Goal: Task Accomplishment & Management: Use online tool/utility

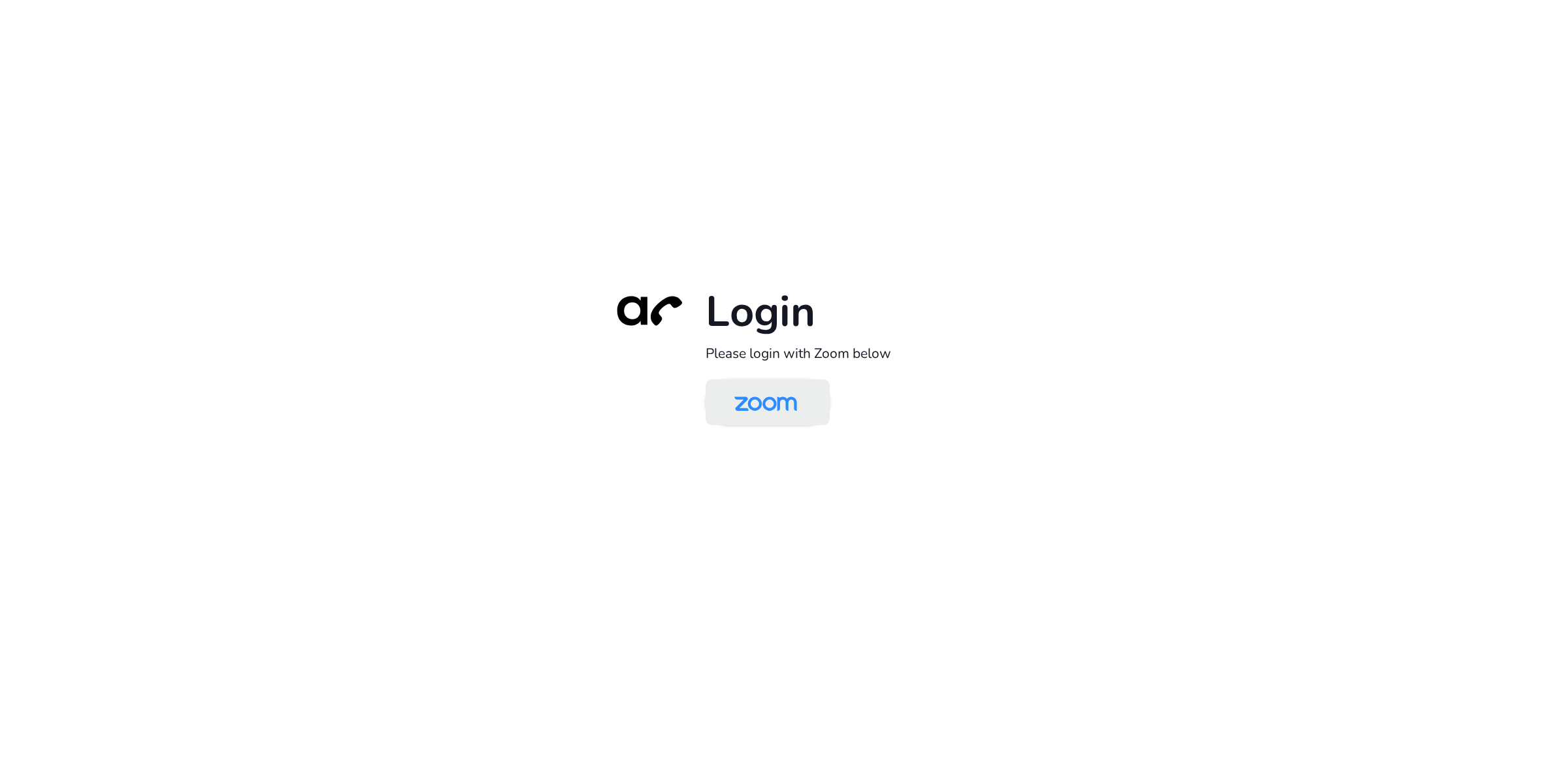
click at [749, 396] on img at bounding box center [766, 403] width 90 height 42
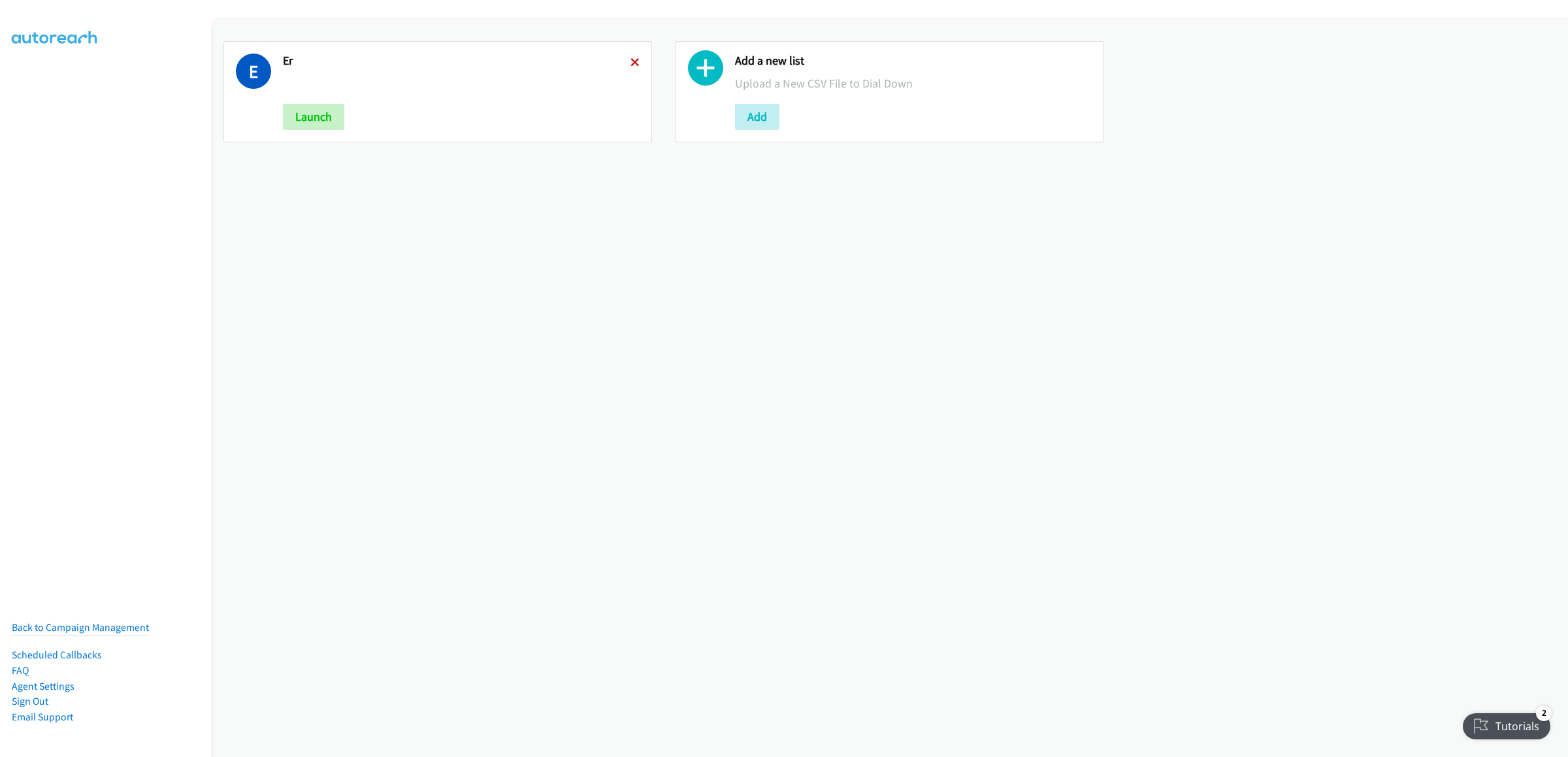
click at [631, 64] on icon at bounding box center [635, 64] width 9 height 9
click at [310, 110] on button "Add" at bounding box center [305, 117] width 44 height 26
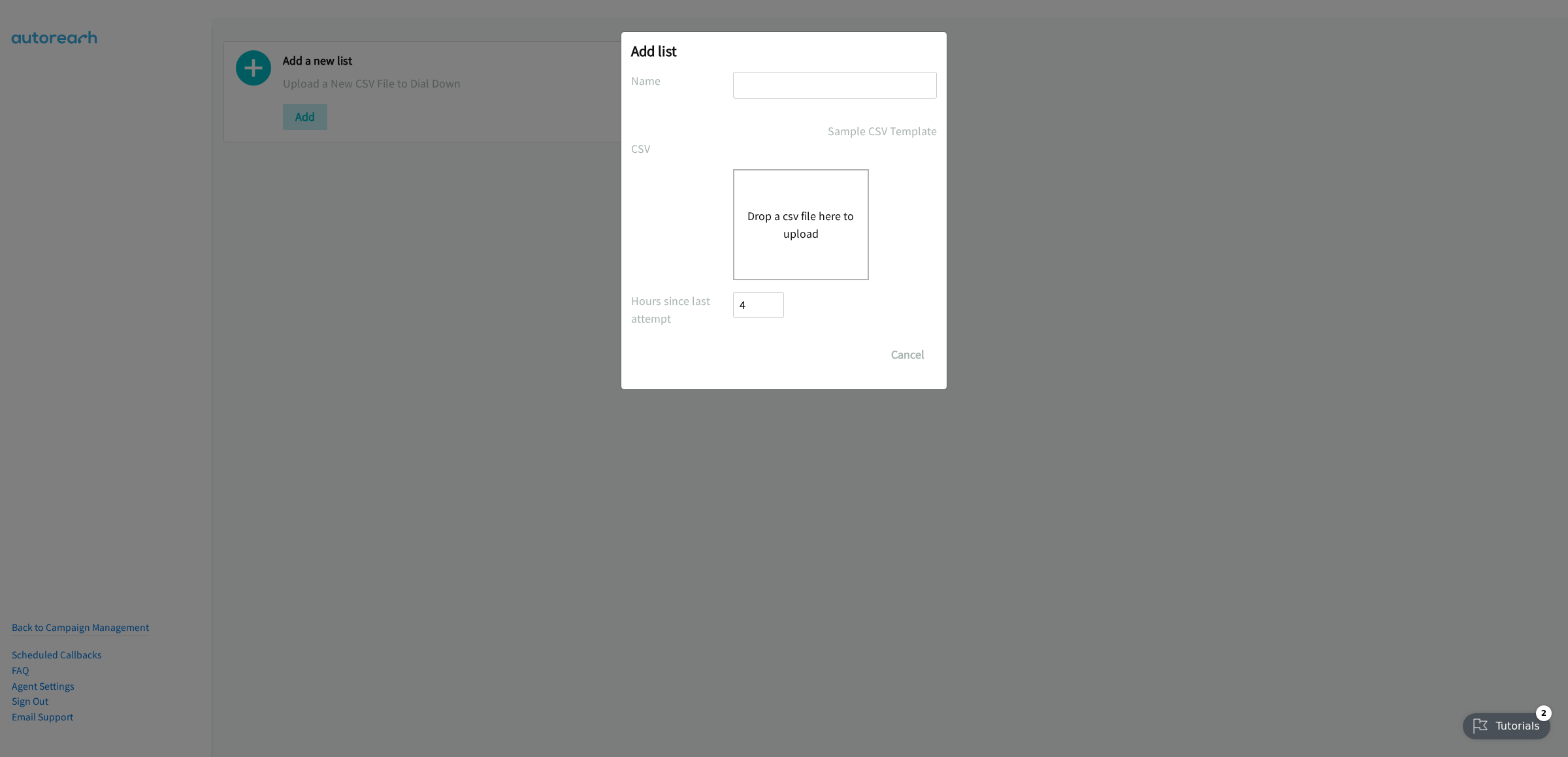
click at [794, 77] on input "text" at bounding box center [835, 85] width 204 height 27
type input "virtual dell"
click at [810, 240] on button "Drop a csv file here to upload" at bounding box center [801, 224] width 107 height 36
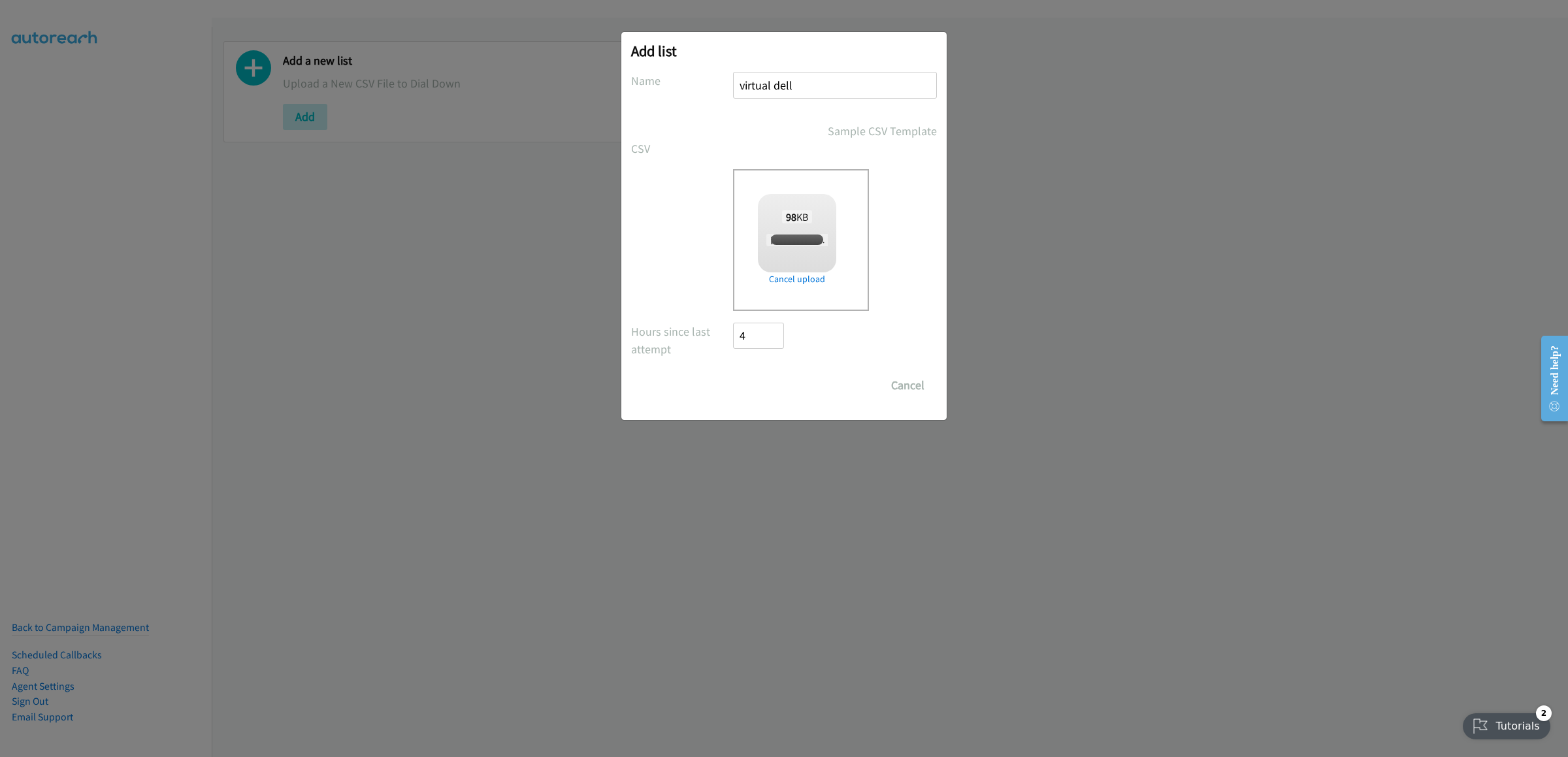
checkbox input "true"
click at [767, 389] on input "Save List" at bounding box center [767, 386] width 68 height 26
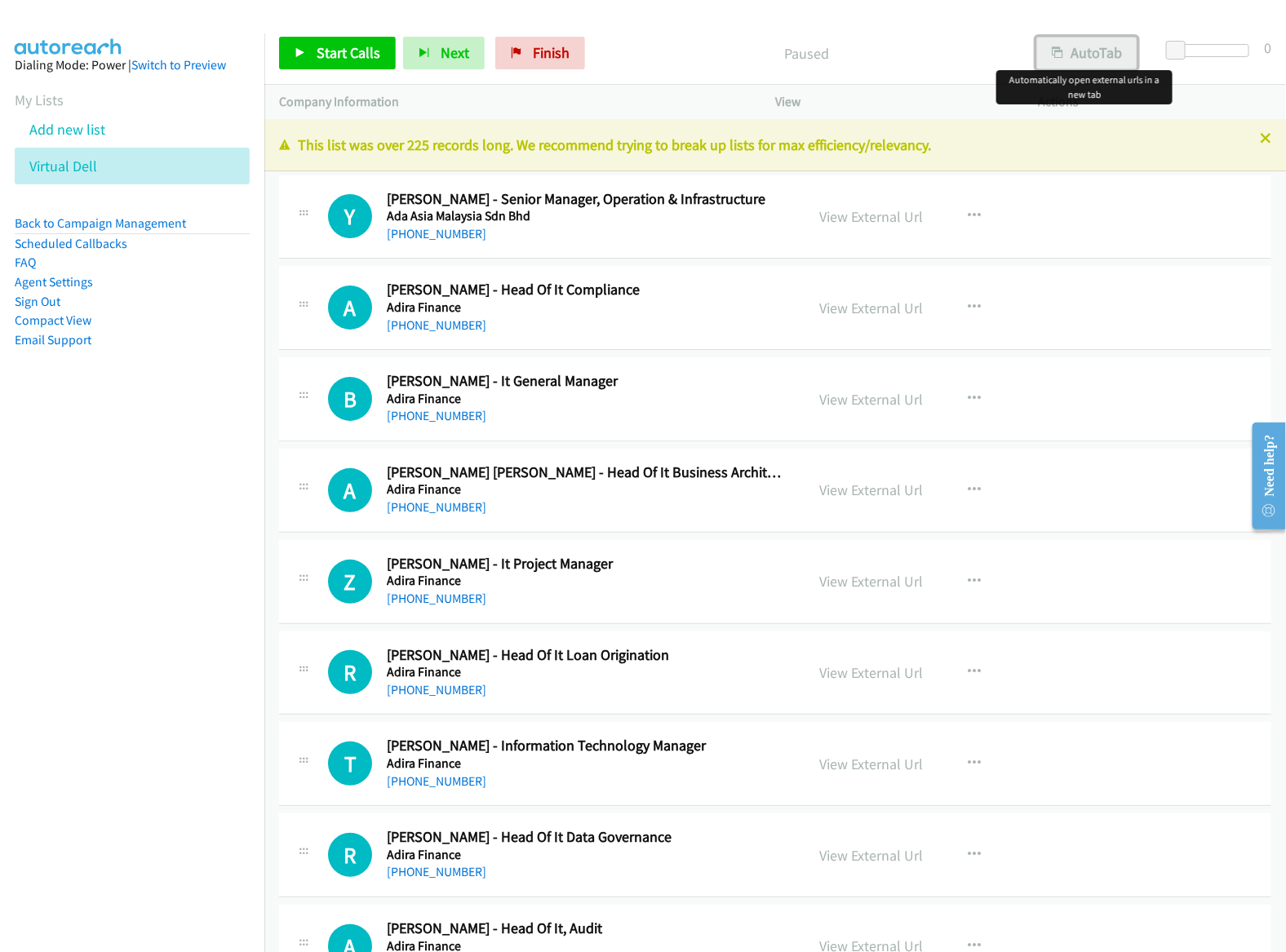
click at [1082, 55] on button "AutoTab" at bounding box center [1086, 53] width 102 height 33
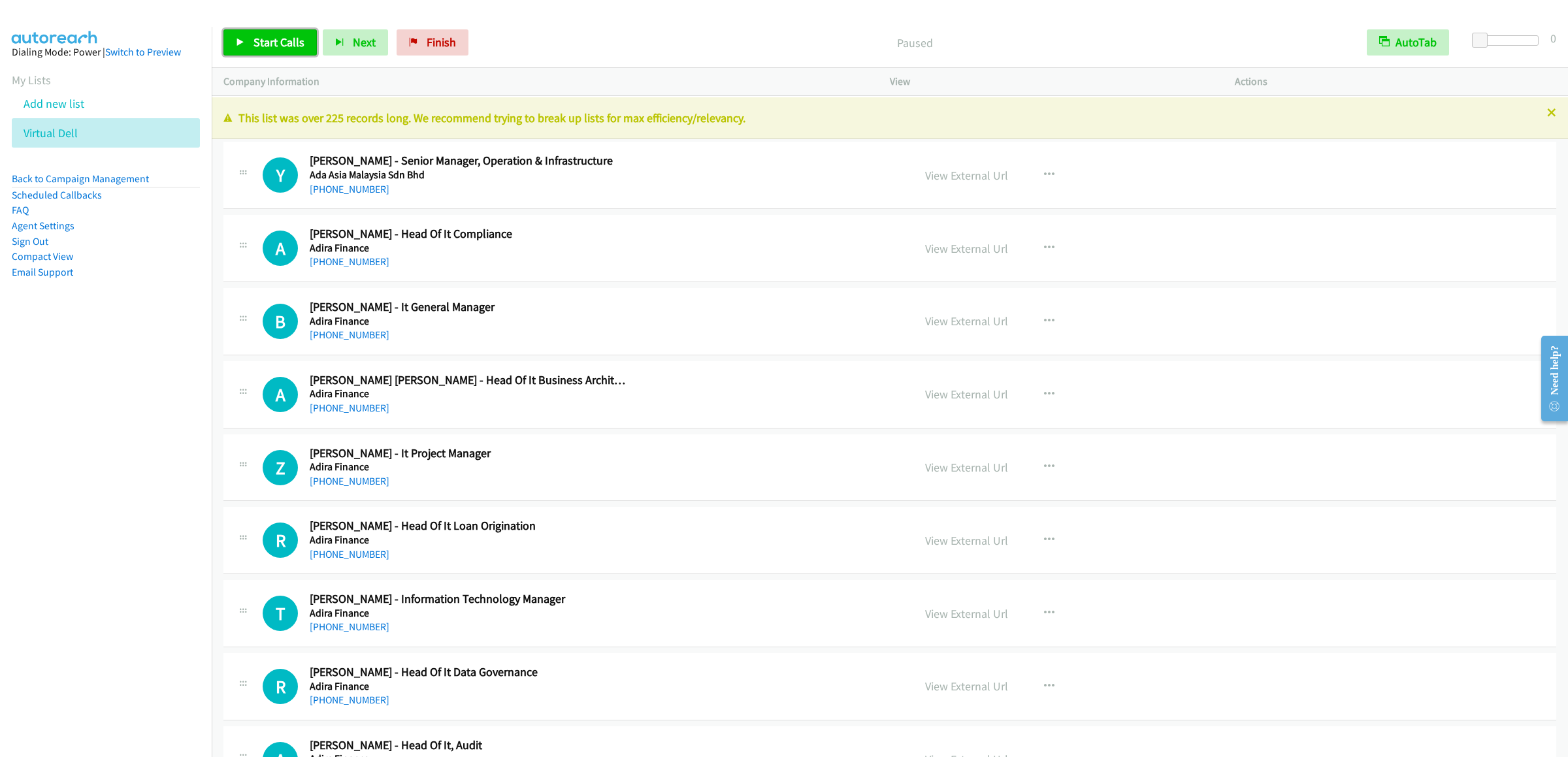
drag, startPoint x: 273, startPoint y: 42, endPoint x: 281, endPoint y: 46, distance: 8.9
click at [273, 42] on span "Start Calls" at bounding box center [279, 42] width 51 height 15
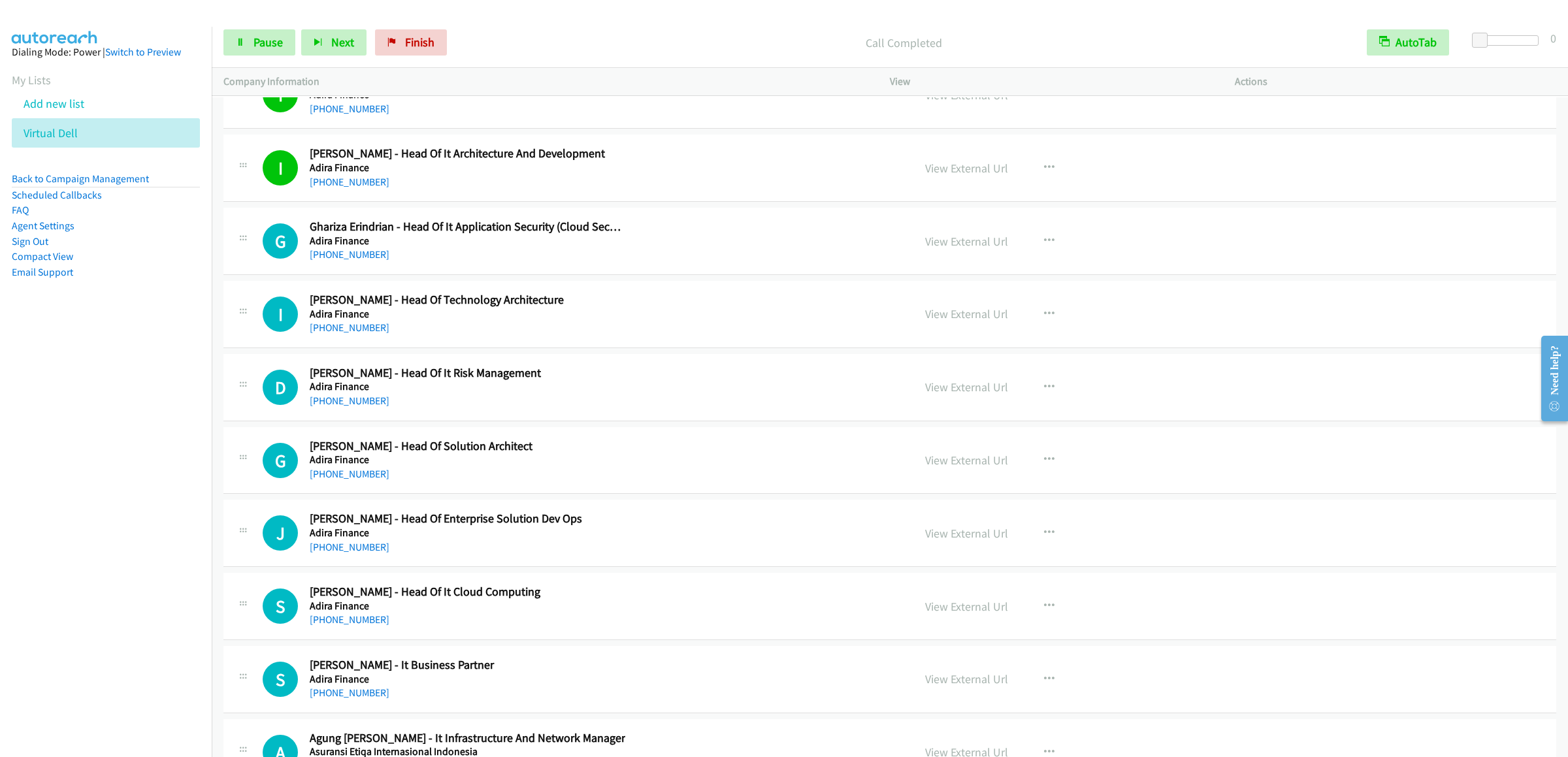
scroll to position [1045, 0]
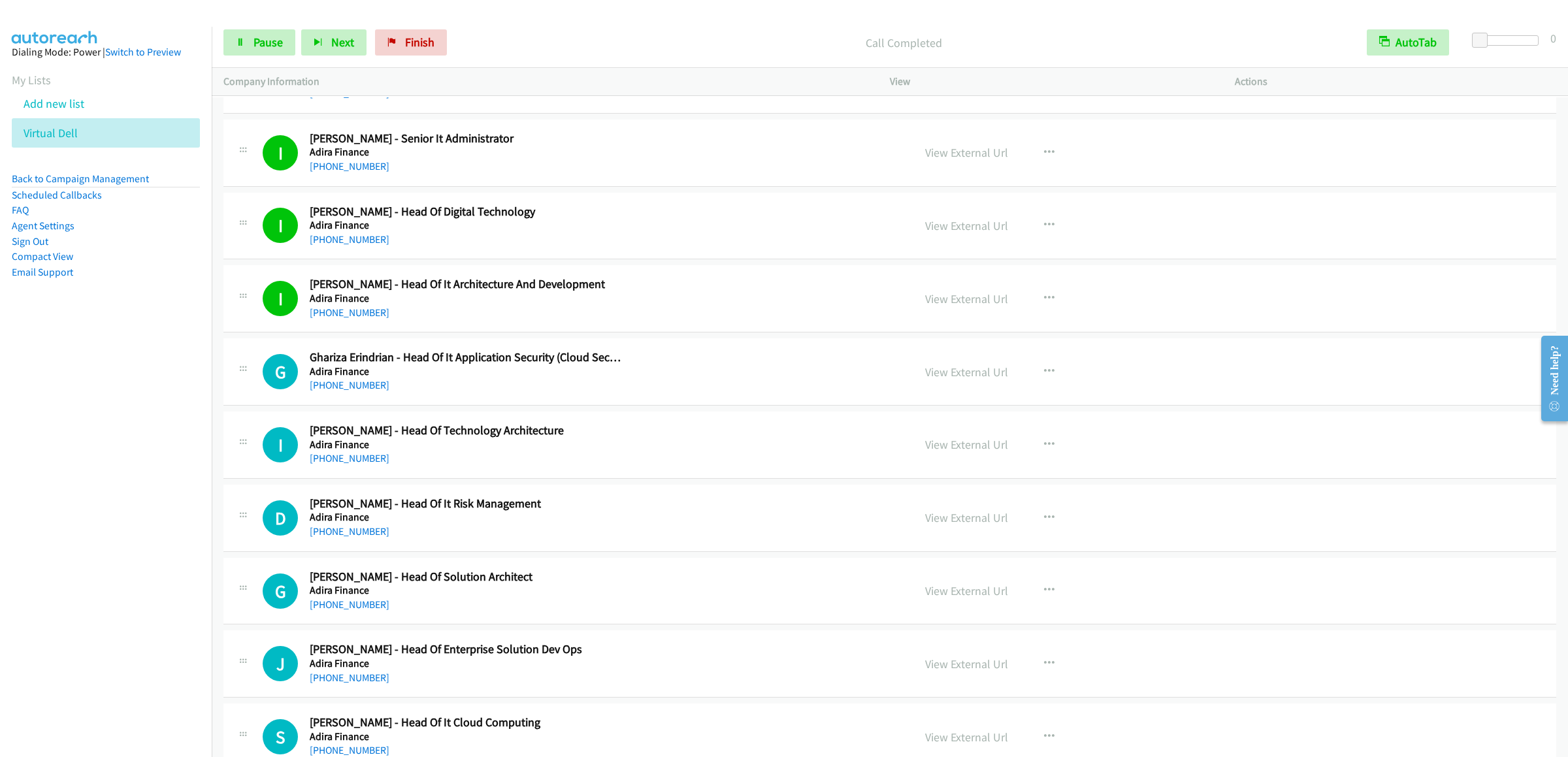
click at [267, 58] on div "Start Calls Pause Next Finish Call Completed AutoTab AutoTab 0" at bounding box center [890, 42] width 1356 height 50
click at [267, 49] on span "Pause" at bounding box center [268, 42] width 30 height 15
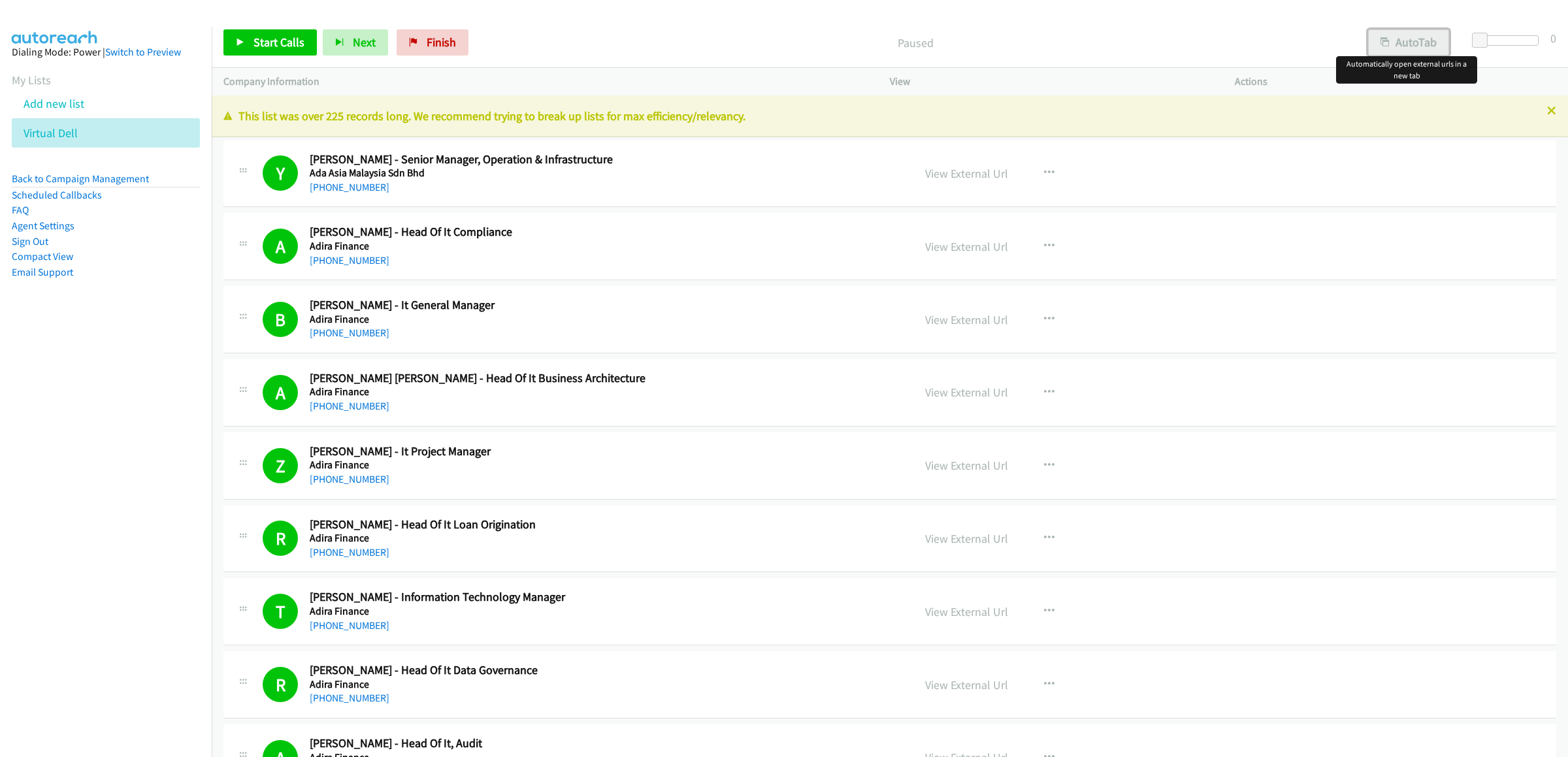
click at [1410, 46] on button "AutoTab" at bounding box center [1408, 42] width 81 height 26
click at [1138, 20] on div "Start Calls Pause Next Finish Paused AutoTab AutoTab 0" at bounding box center [890, 42] width 1356 height 50
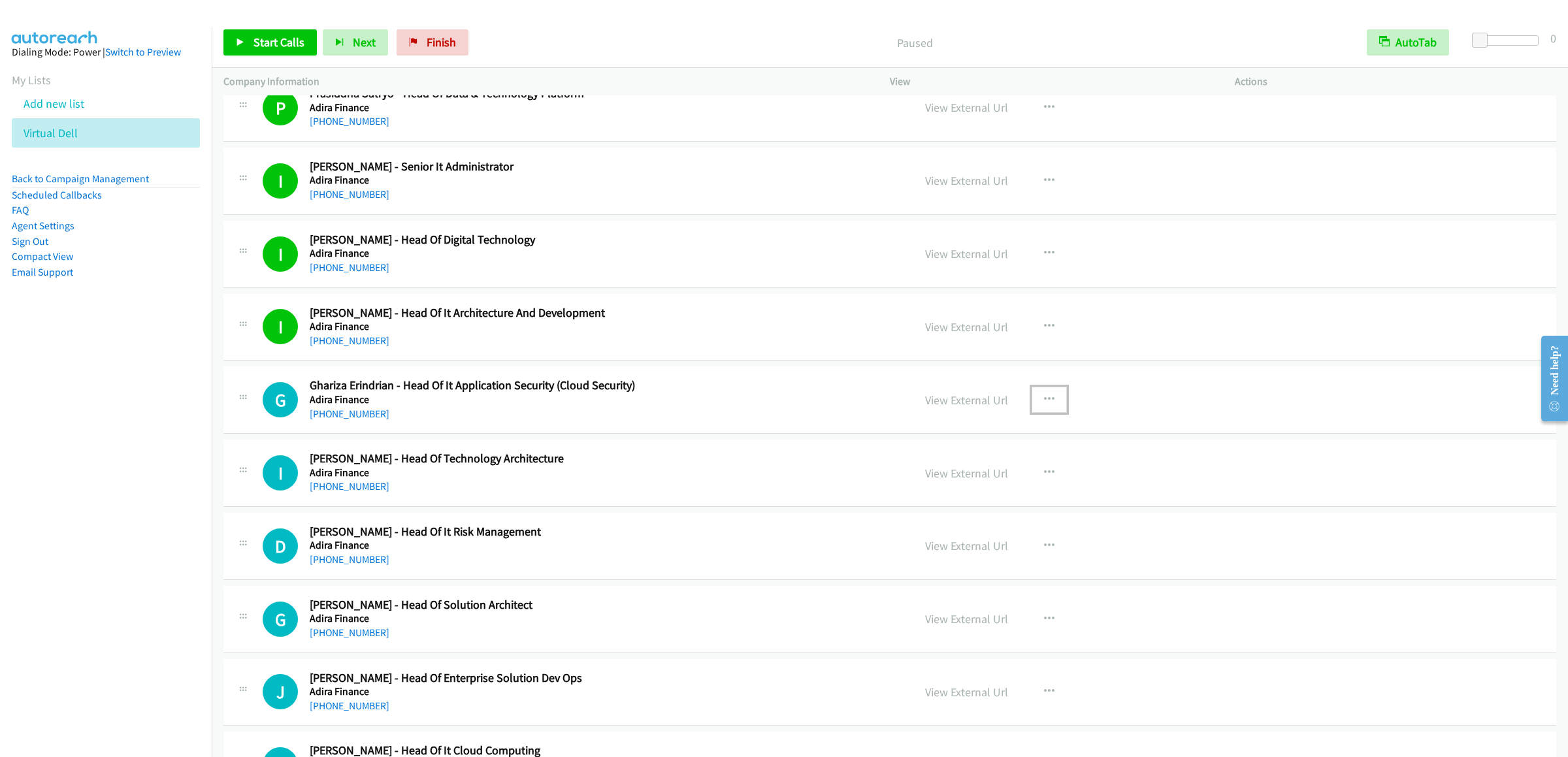
click at [1044, 404] on icon "button" at bounding box center [1050, 400] width 11 height 11
click at [960, 494] on link "Start Calls Here" at bounding box center [979, 485] width 174 height 26
click at [257, 36] on span "Start Calls" at bounding box center [279, 42] width 51 height 15
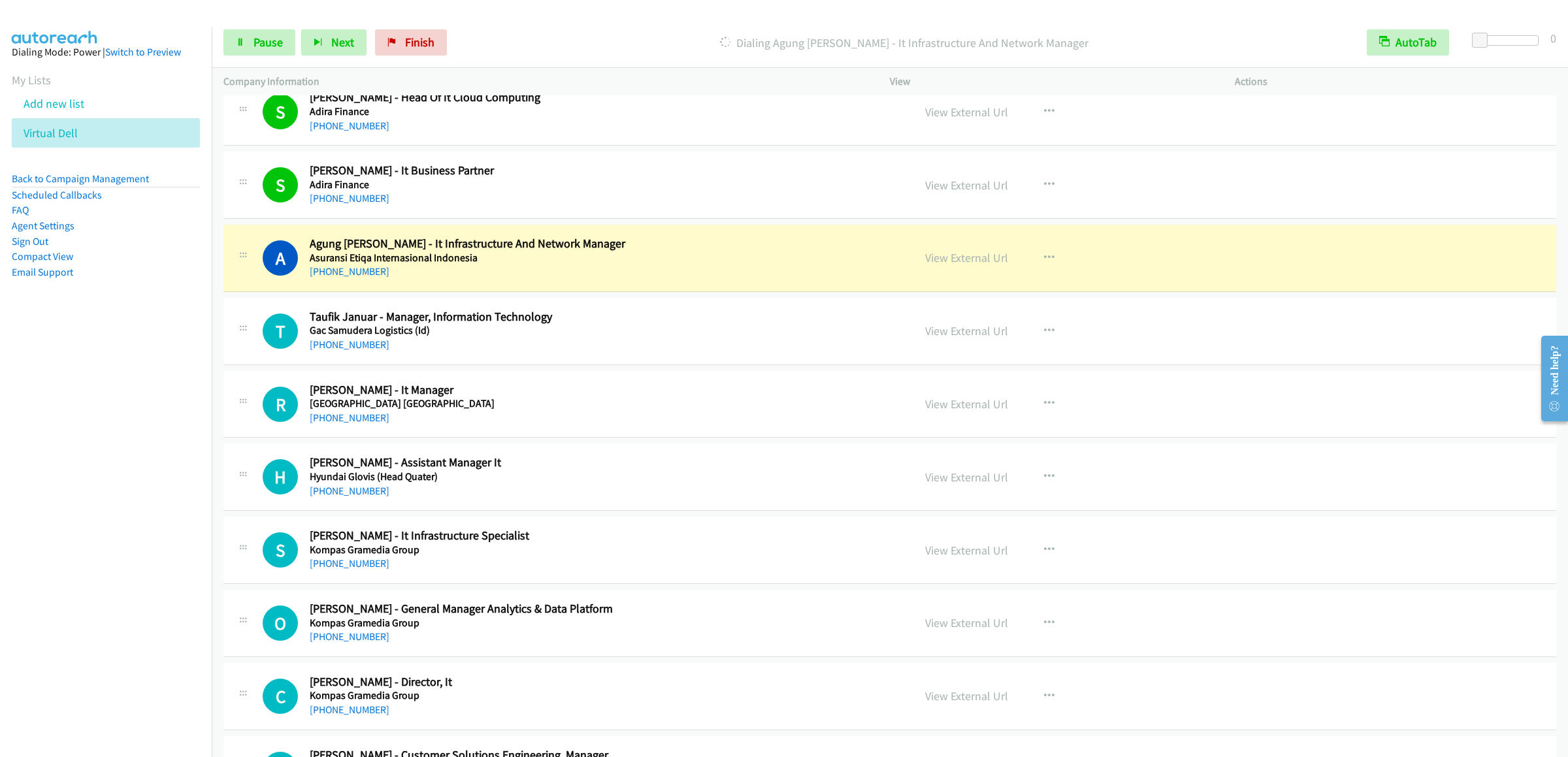
scroll to position [1799, 0]
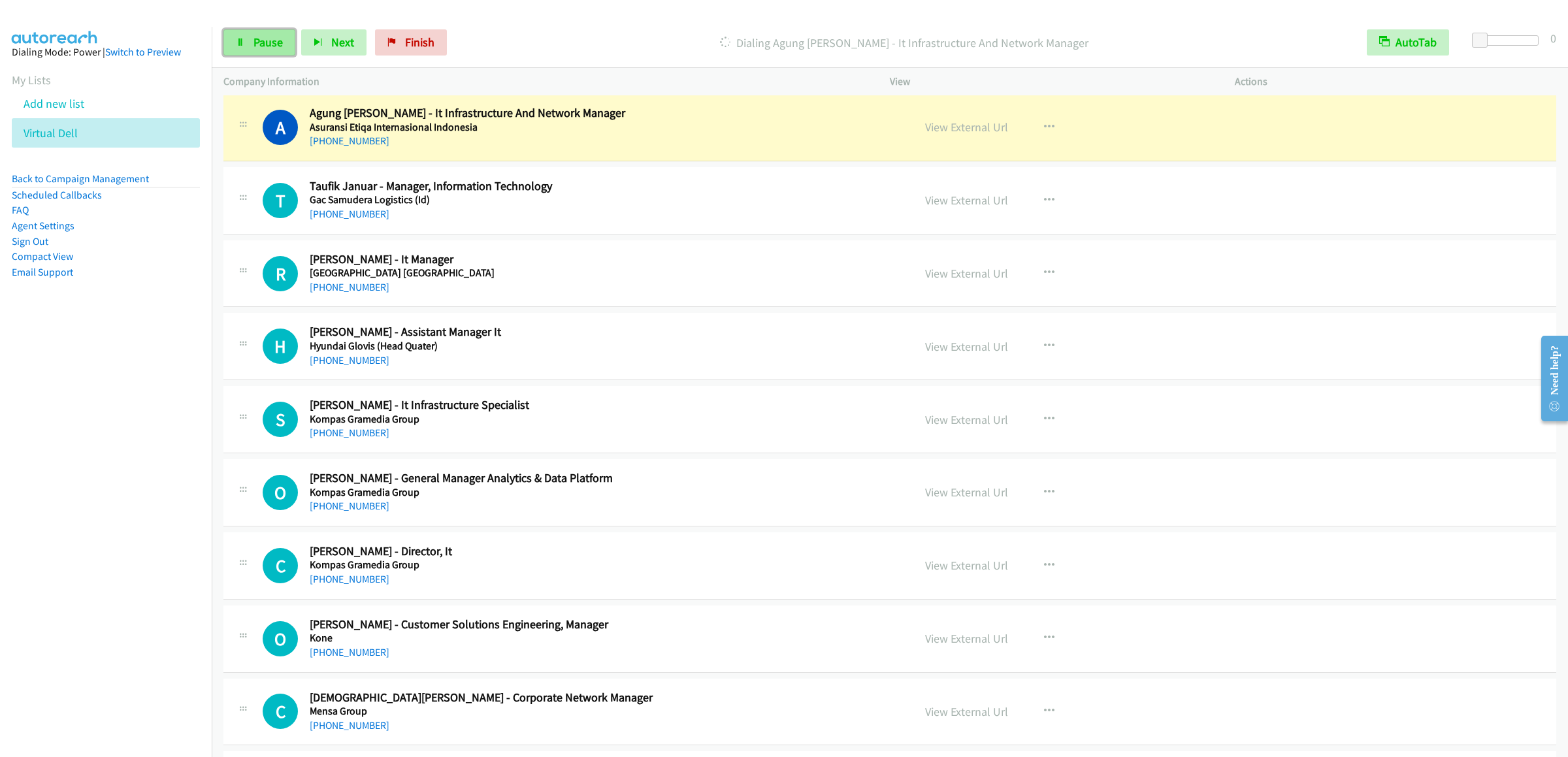
click at [238, 34] on link "Pause" at bounding box center [259, 42] width 72 height 26
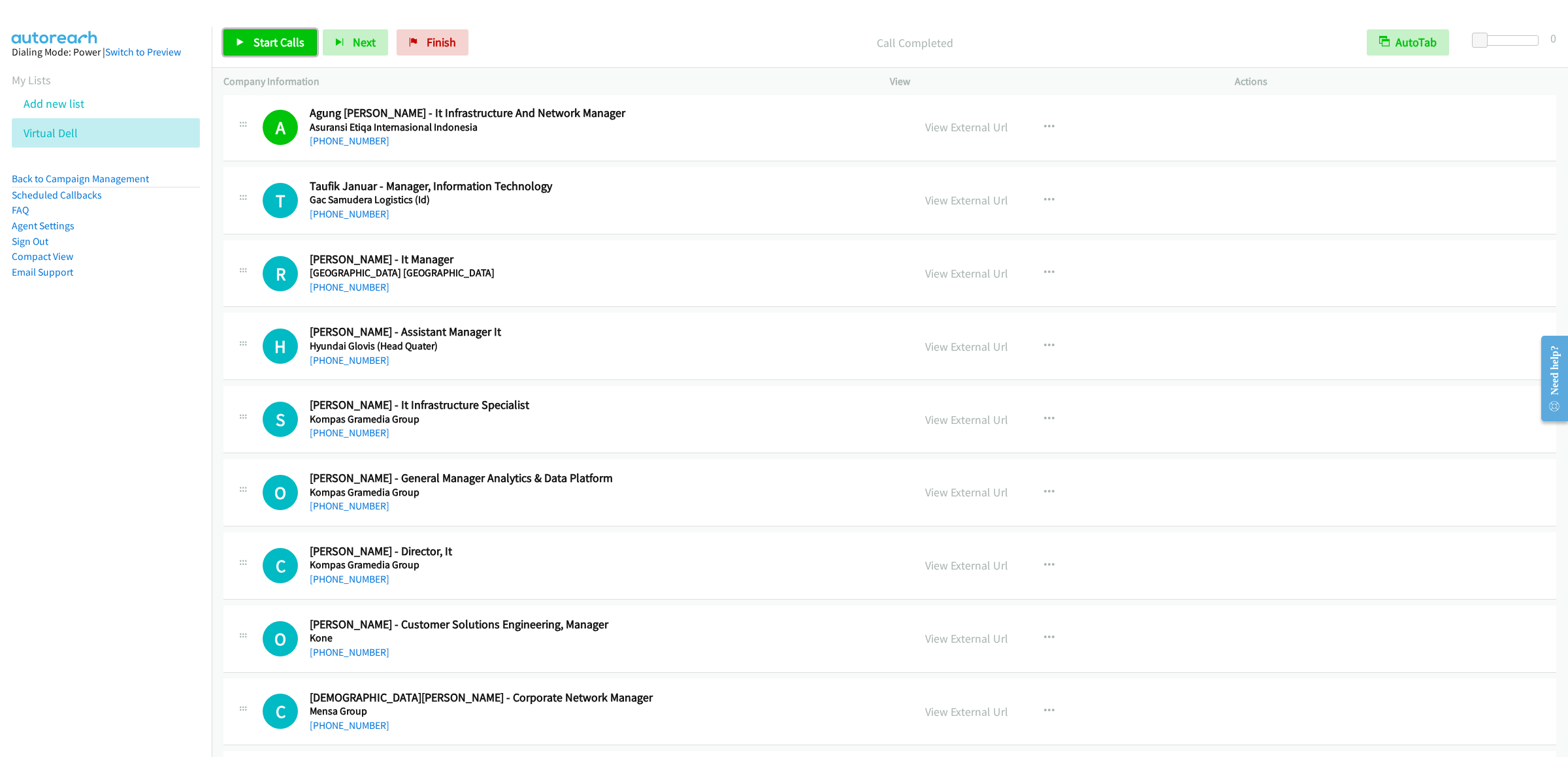
click at [253, 37] on span "Start Calls" at bounding box center [279, 42] width 51 height 15
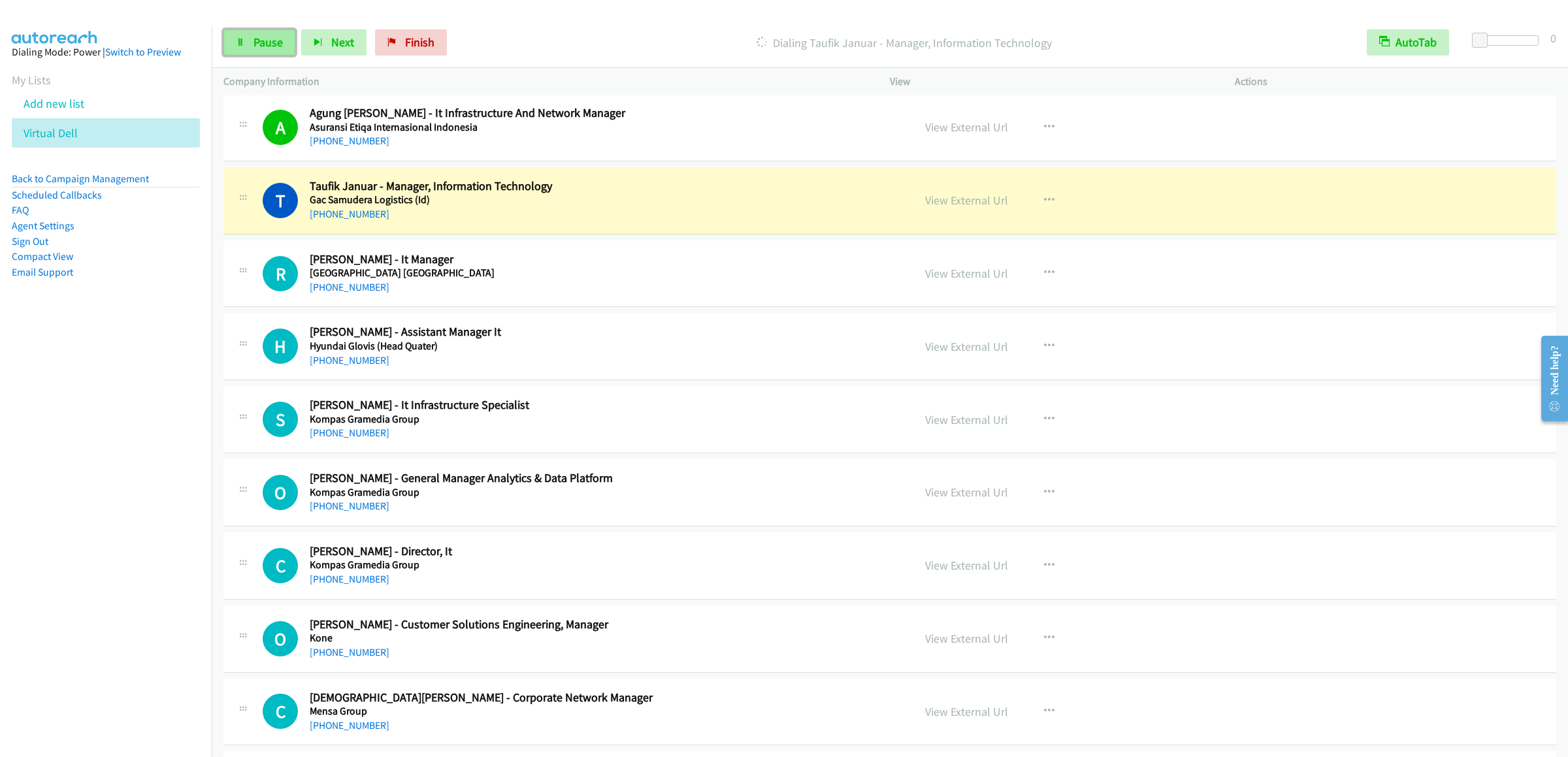
click at [252, 52] on link "Pause" at bounding box center [259, 42] width 72 height 26
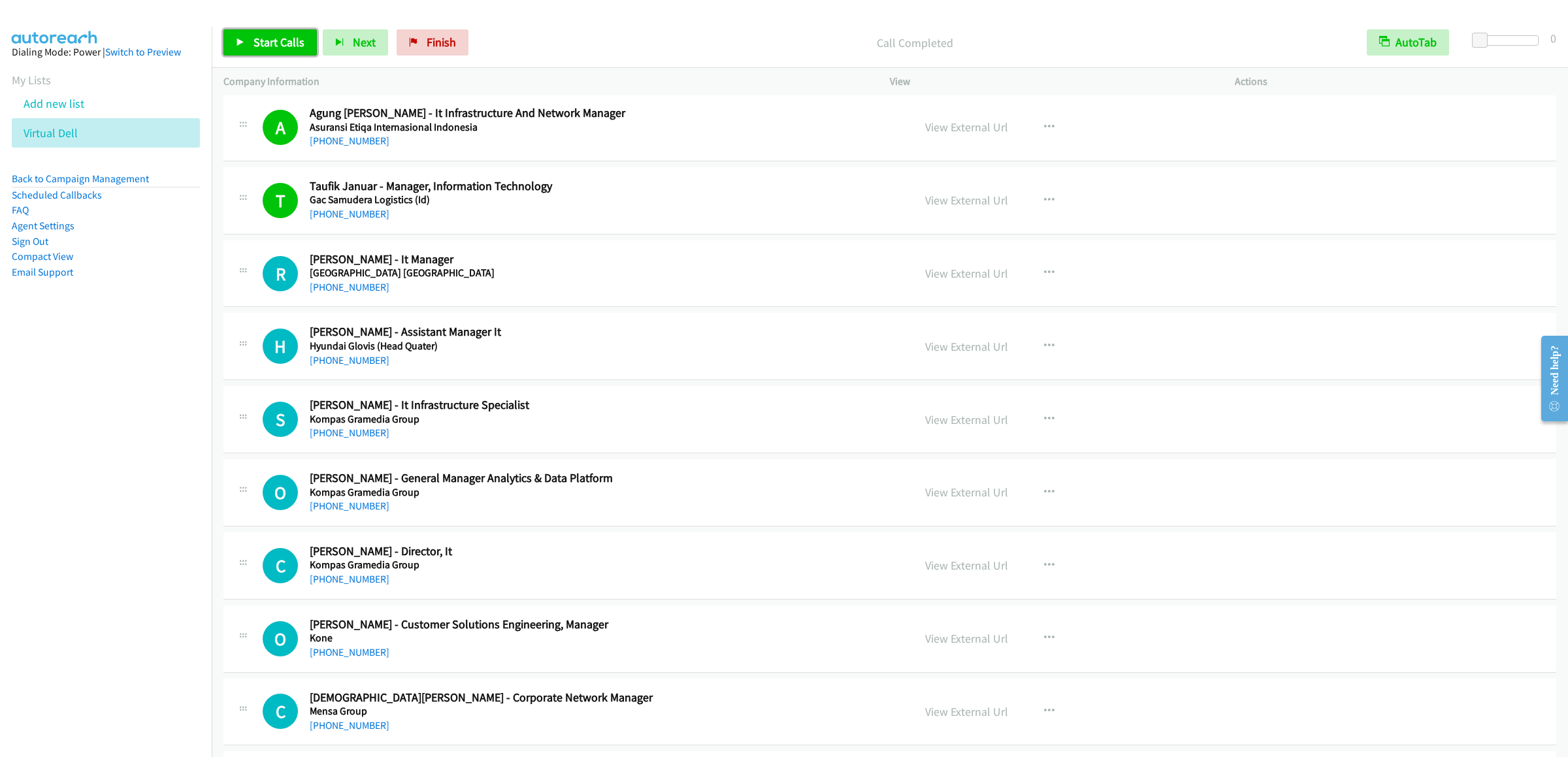
click at [275, 36] on span "Start Calls" at bounding box center [279, 42] width 51 height 15
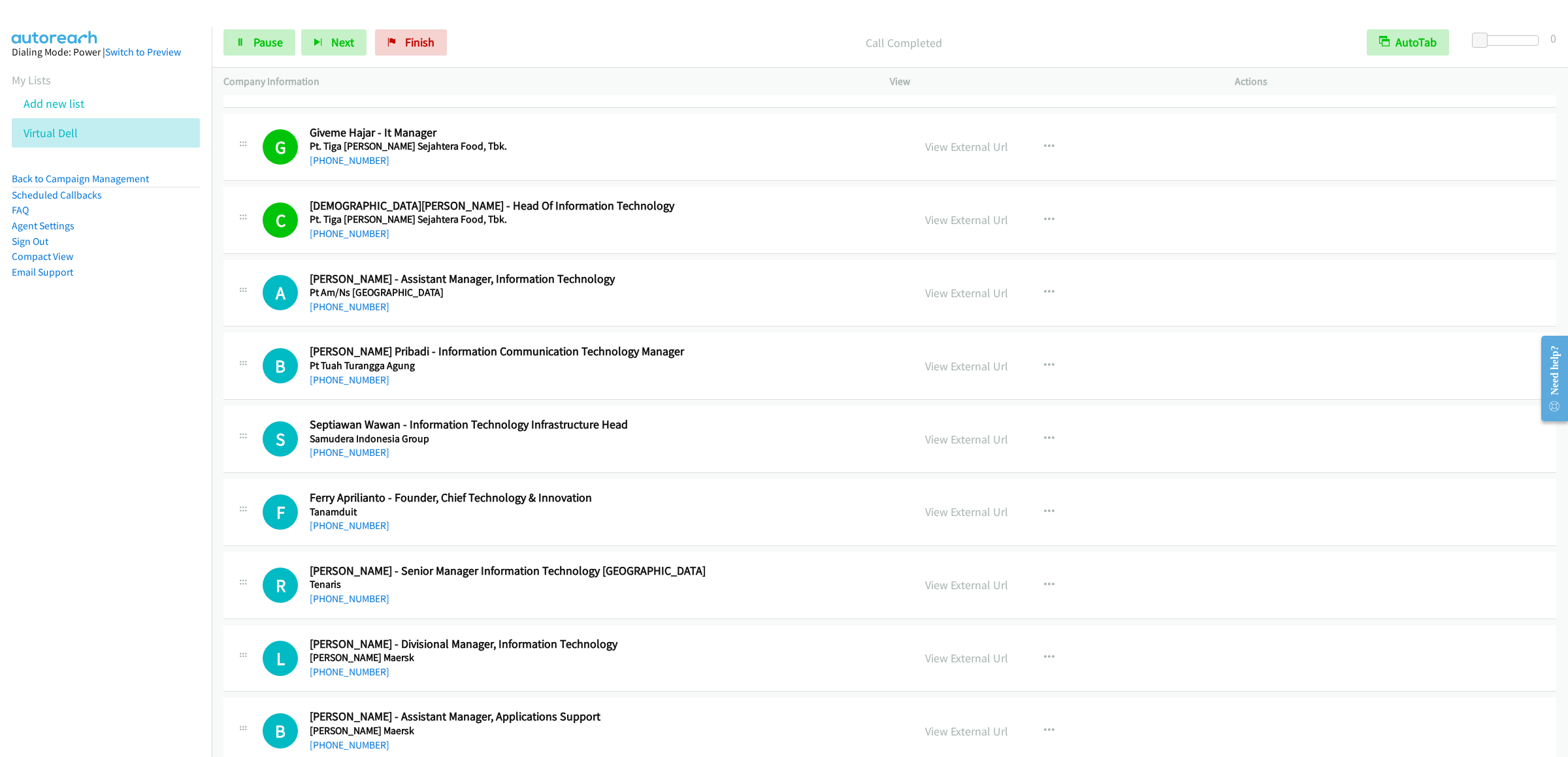
scroll to position [2714, 0]
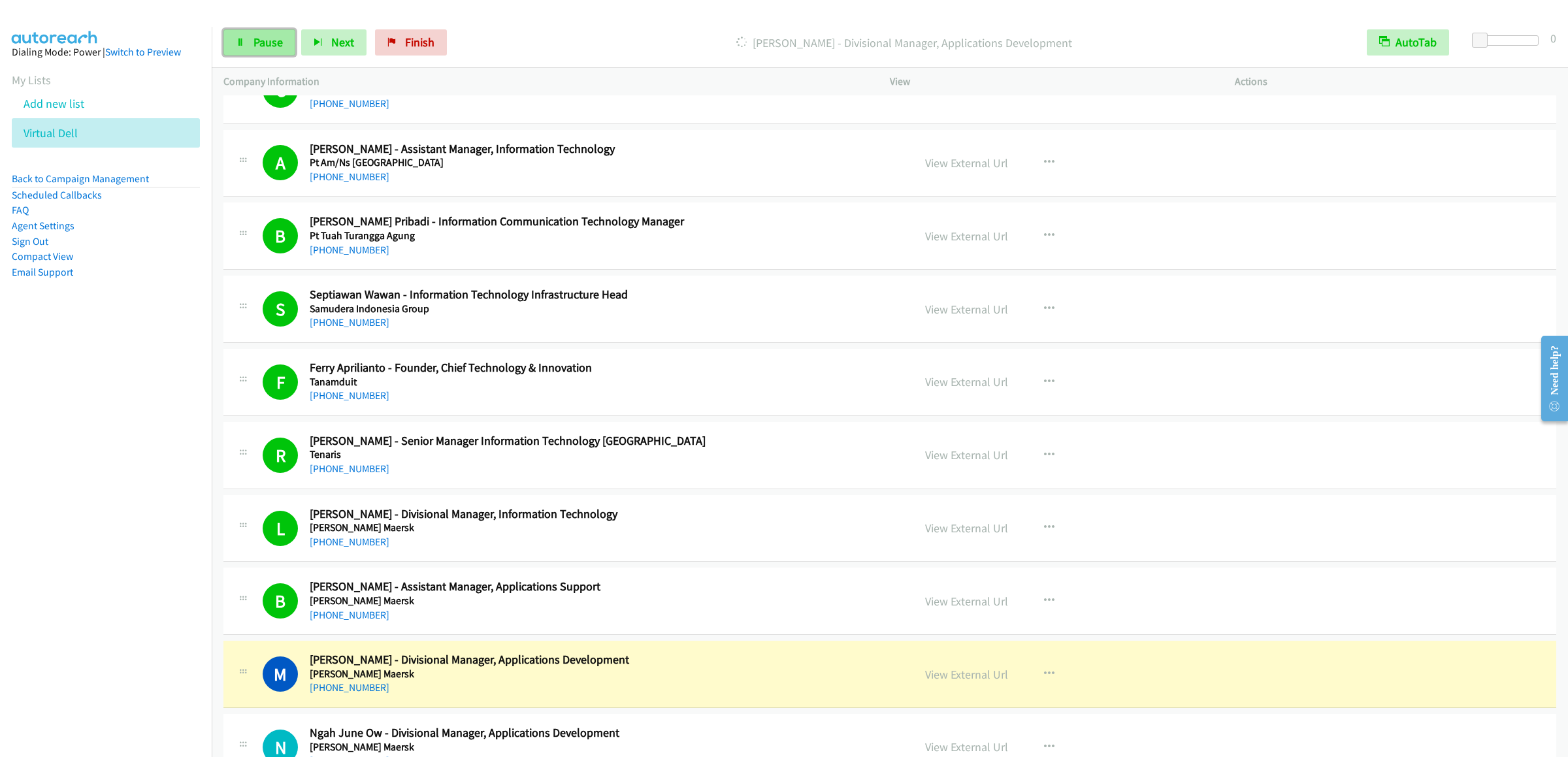
click at [247, 44] on link "Pause" at bounding box center [259, 42] width 72 height 26
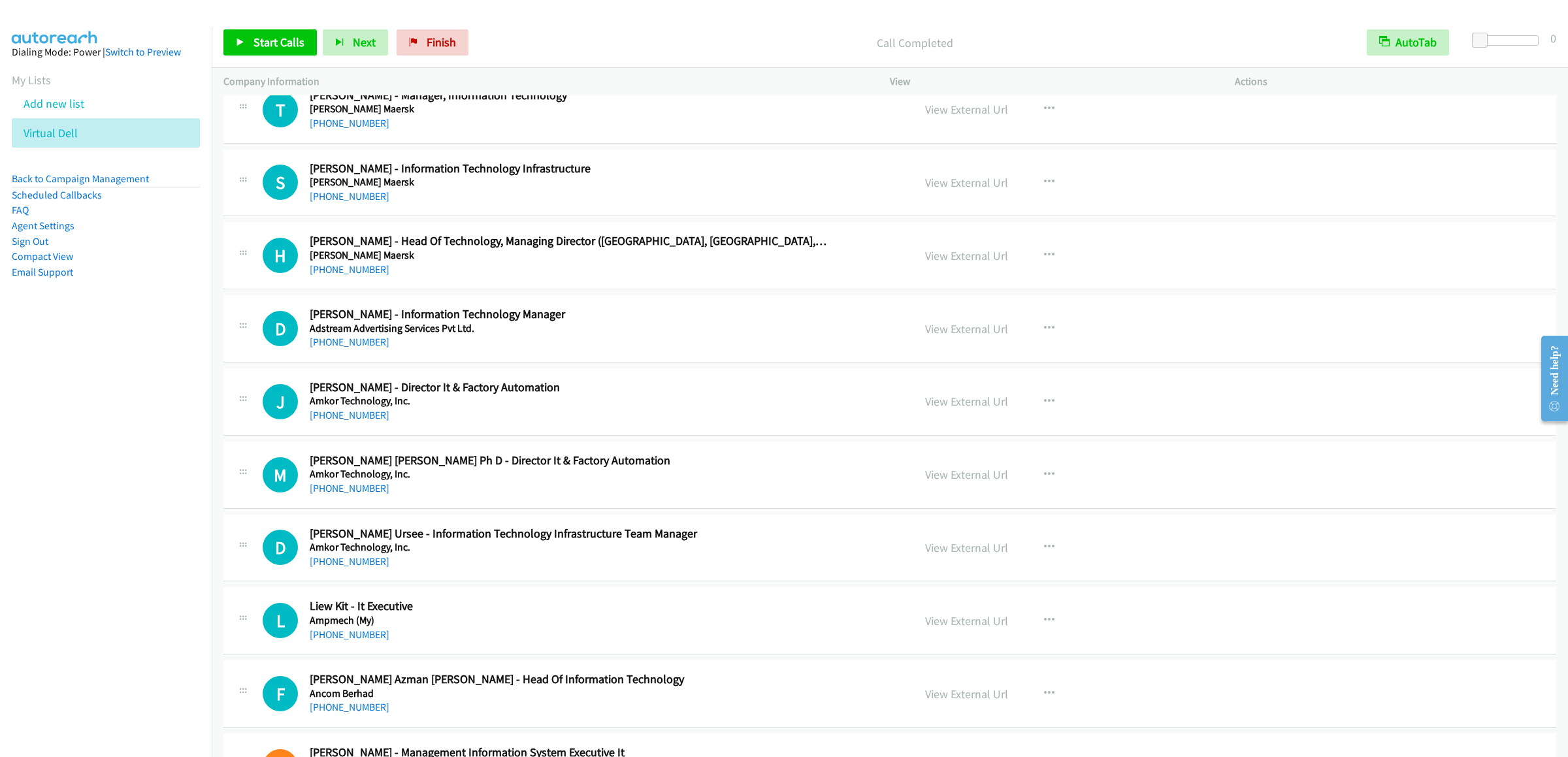
scroll to position [3106, 0]
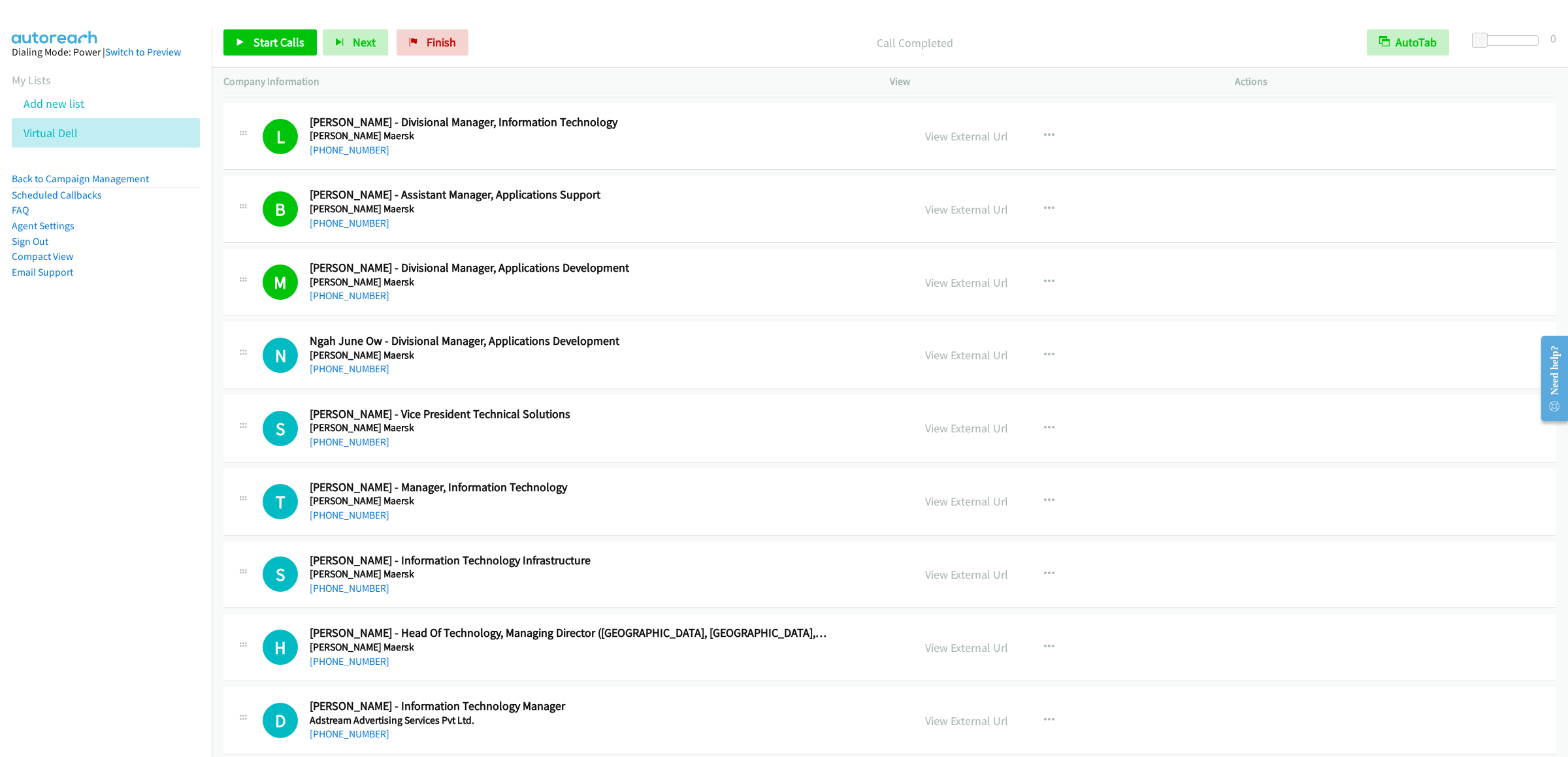
click at [1174, 28] on div "Start Calls Pause Next Finish Call Completed AutoTab AutoTab 0" at bounding box center [890, 42] width 1356 height 50
click at [269, 42] on span "Start Calls" at bounding box center [279, 42] width 51 height 15
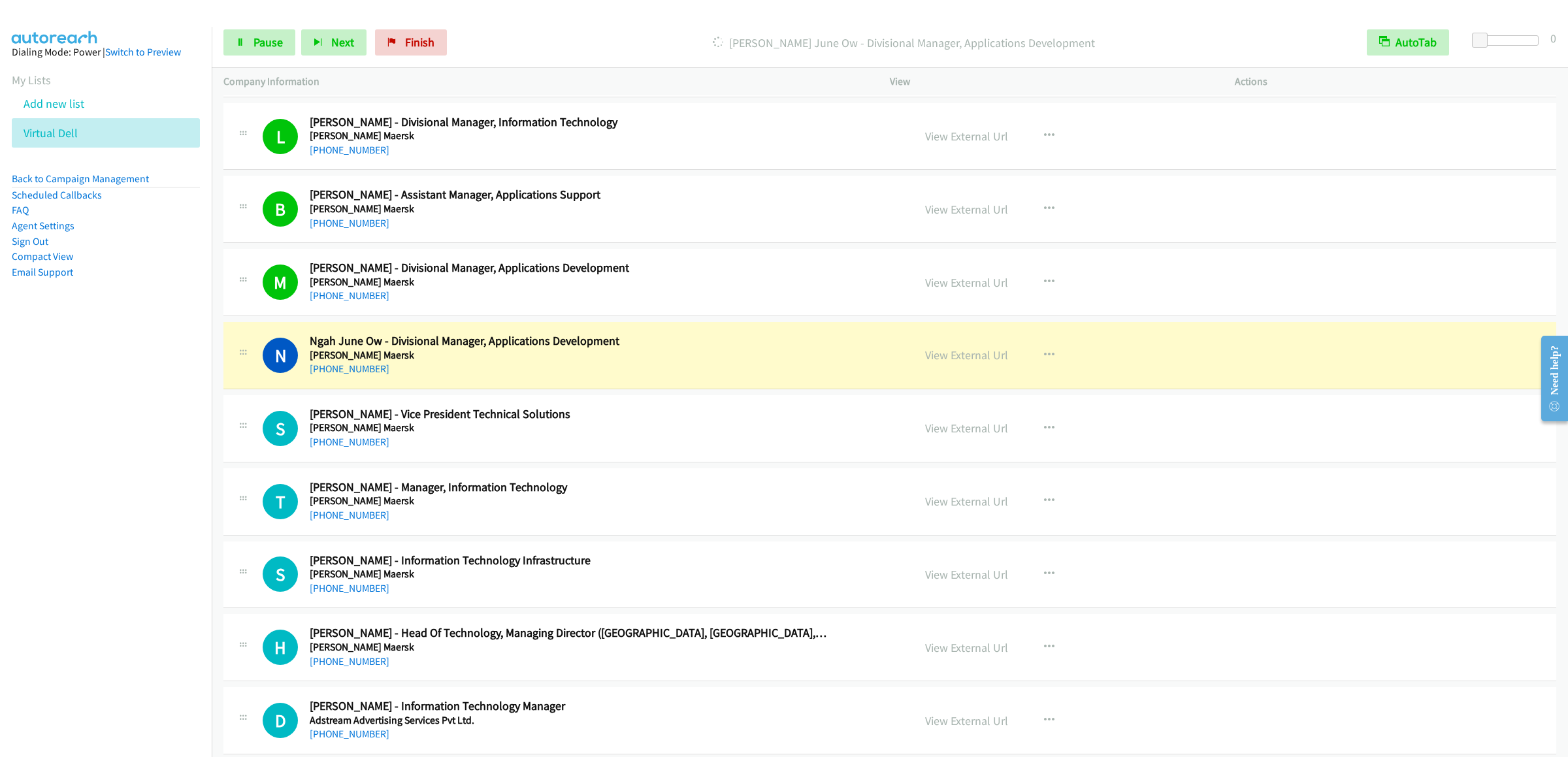
scroll to position [2976, 0]
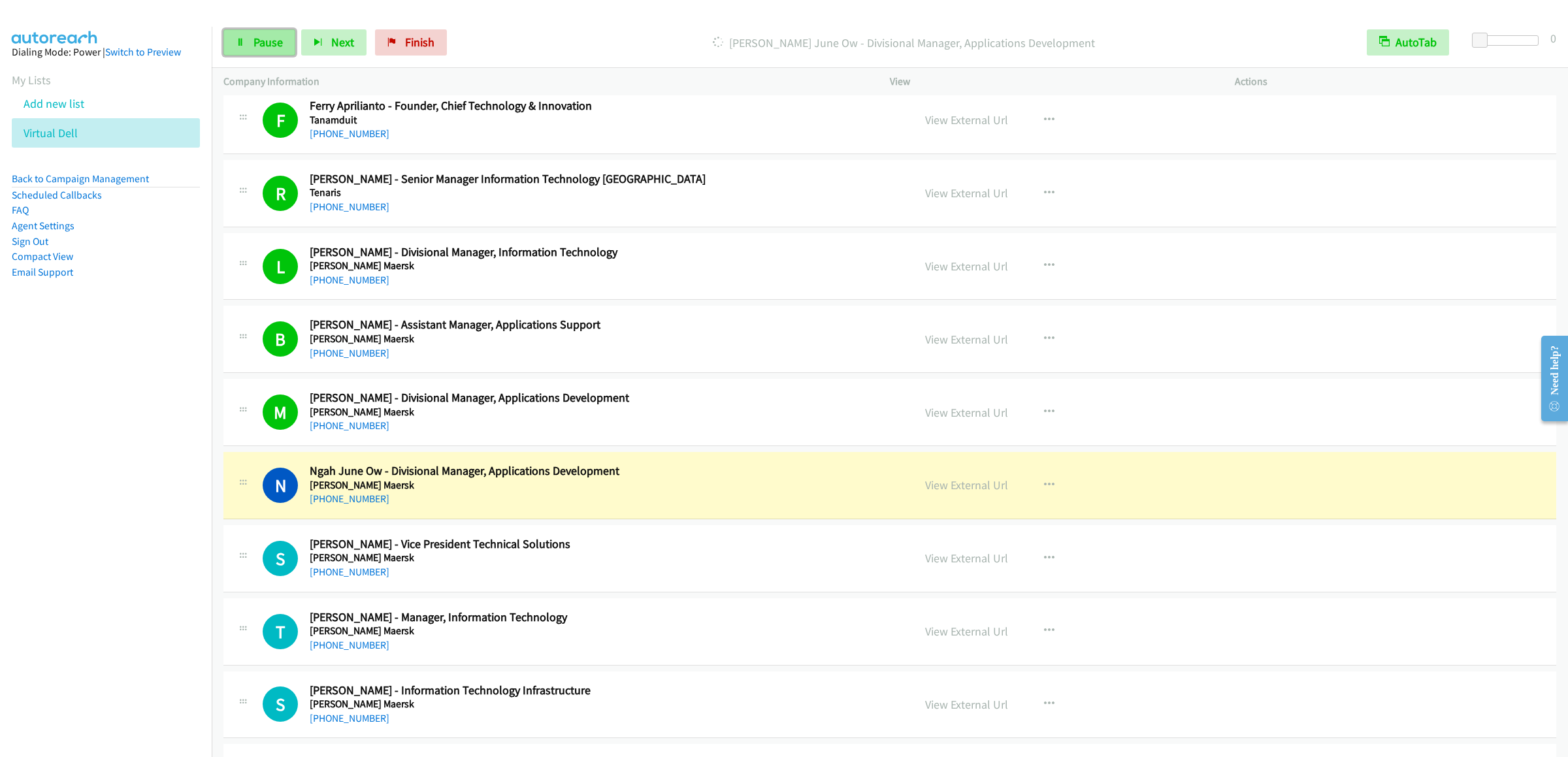
click at [255, 37] on span "Pause" at bounding box center [268, 42] width 30 height 15
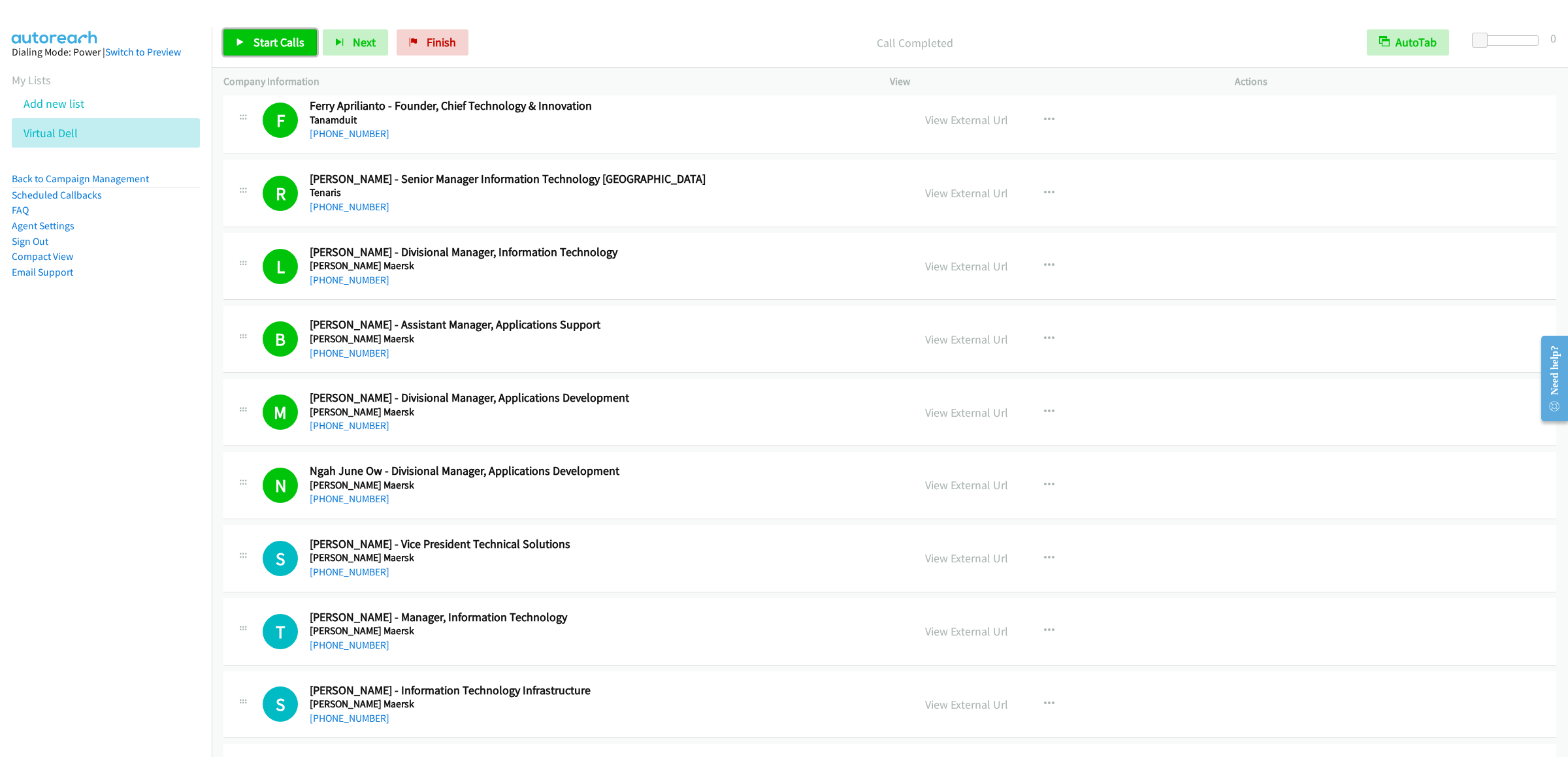
click at [273, 40] on span "Start Calls" at bounding box center [279, 42] width 51 height 15
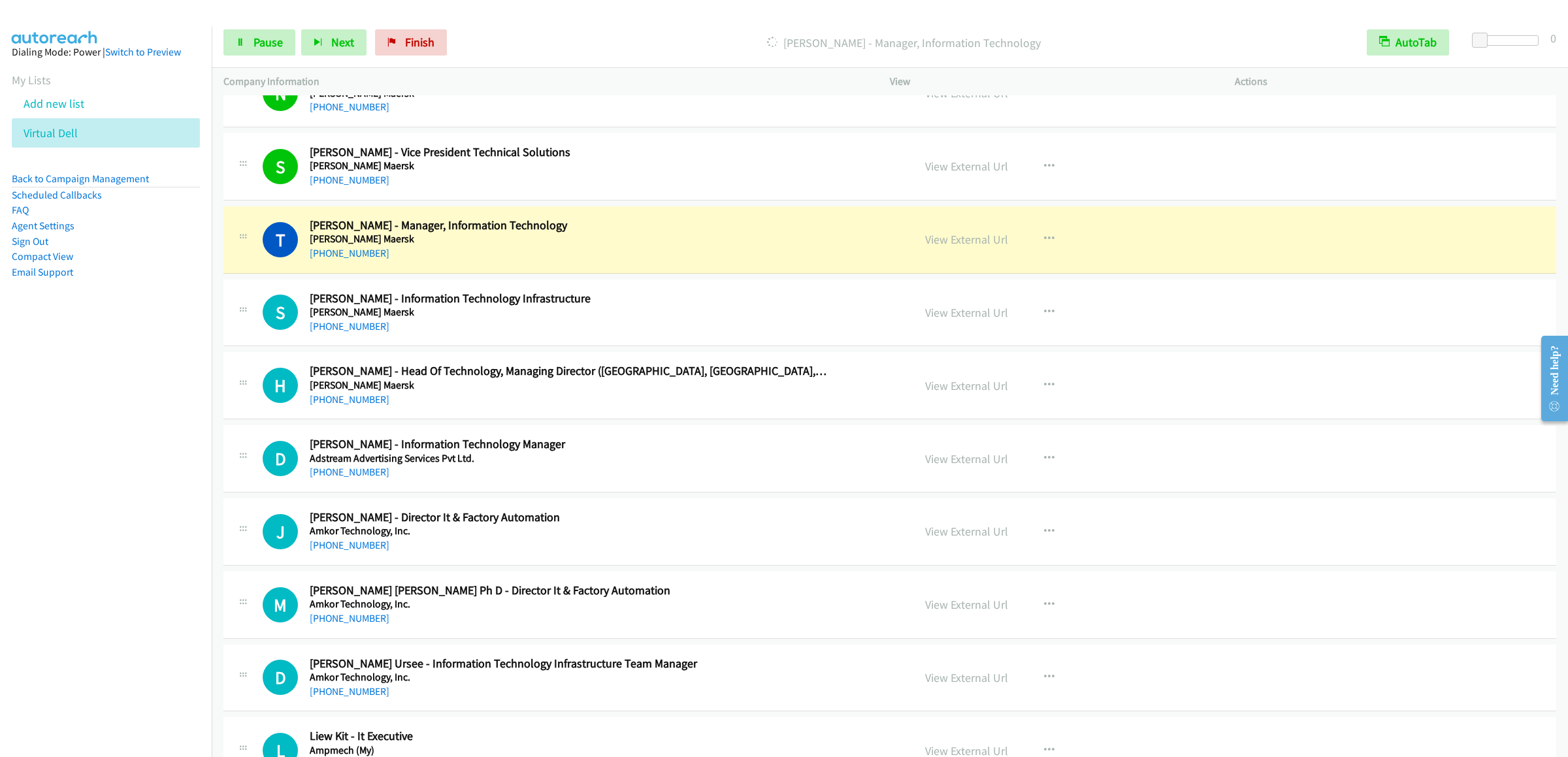
scroll to position [3498, 0]
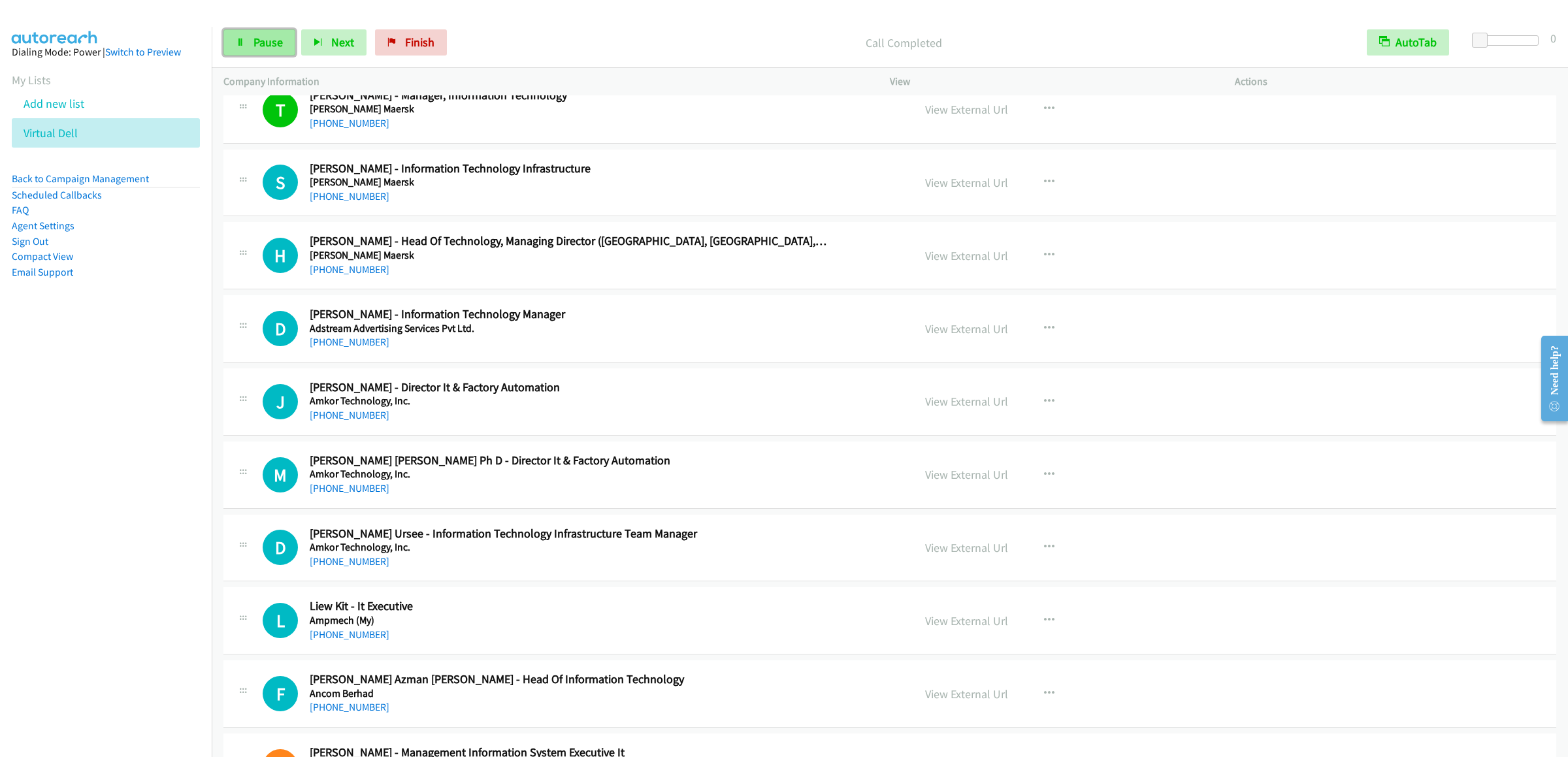
click at [255, 46] on span "Pause" at bounding box center [268, 42] width 30 height 15
click at [216, 42] on div "Start Calls Pause Next Finish Call Completed AutoTab AutoTab 0" at bounding box center [890, 42] width 1356 height 50
click at [238, 42] on icon at bounding box center [240, 43] width 9 height 9
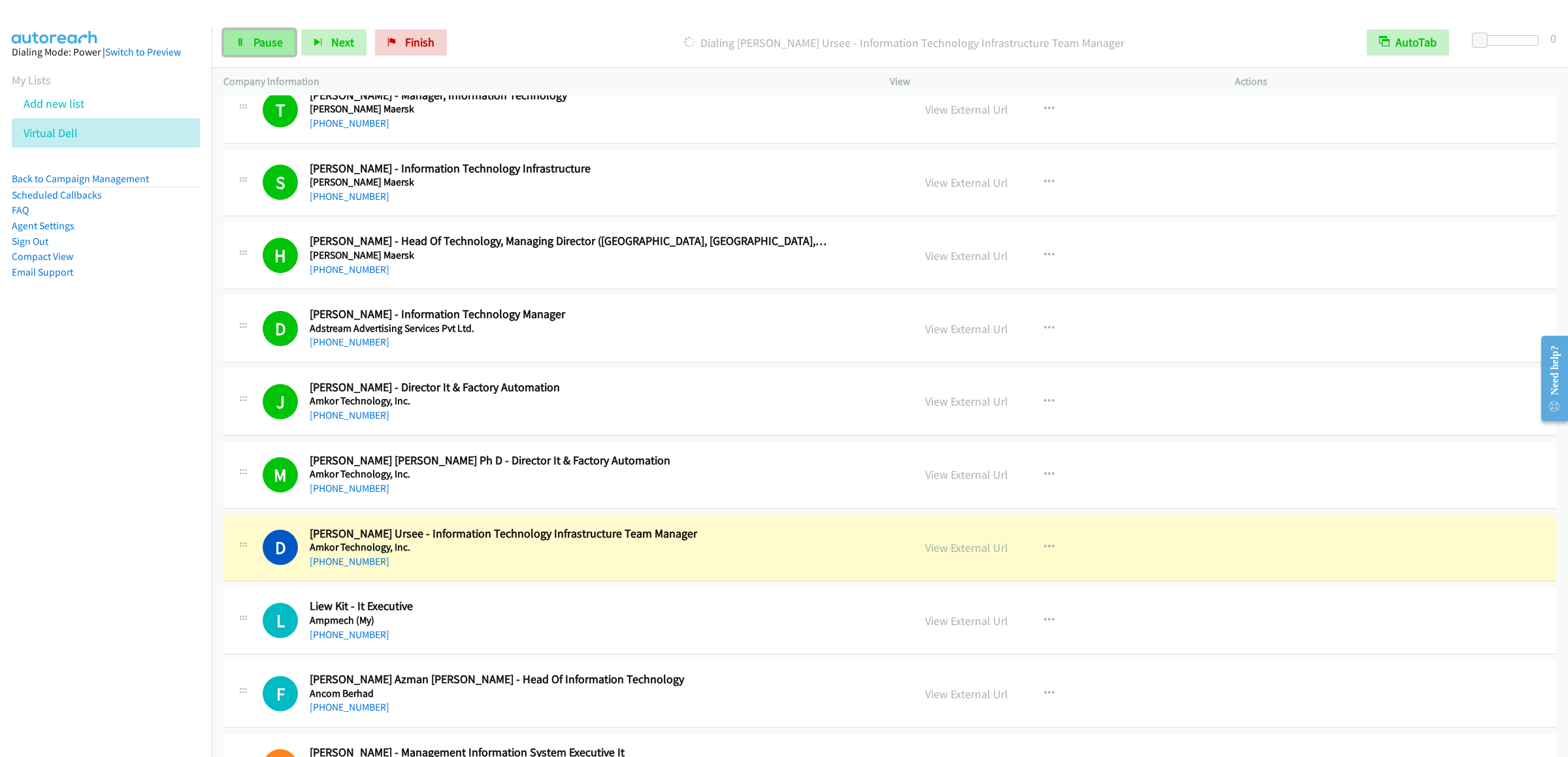
click at [252, 39] on link "Pause" at bounding box center [259, 42] width 72 height 26
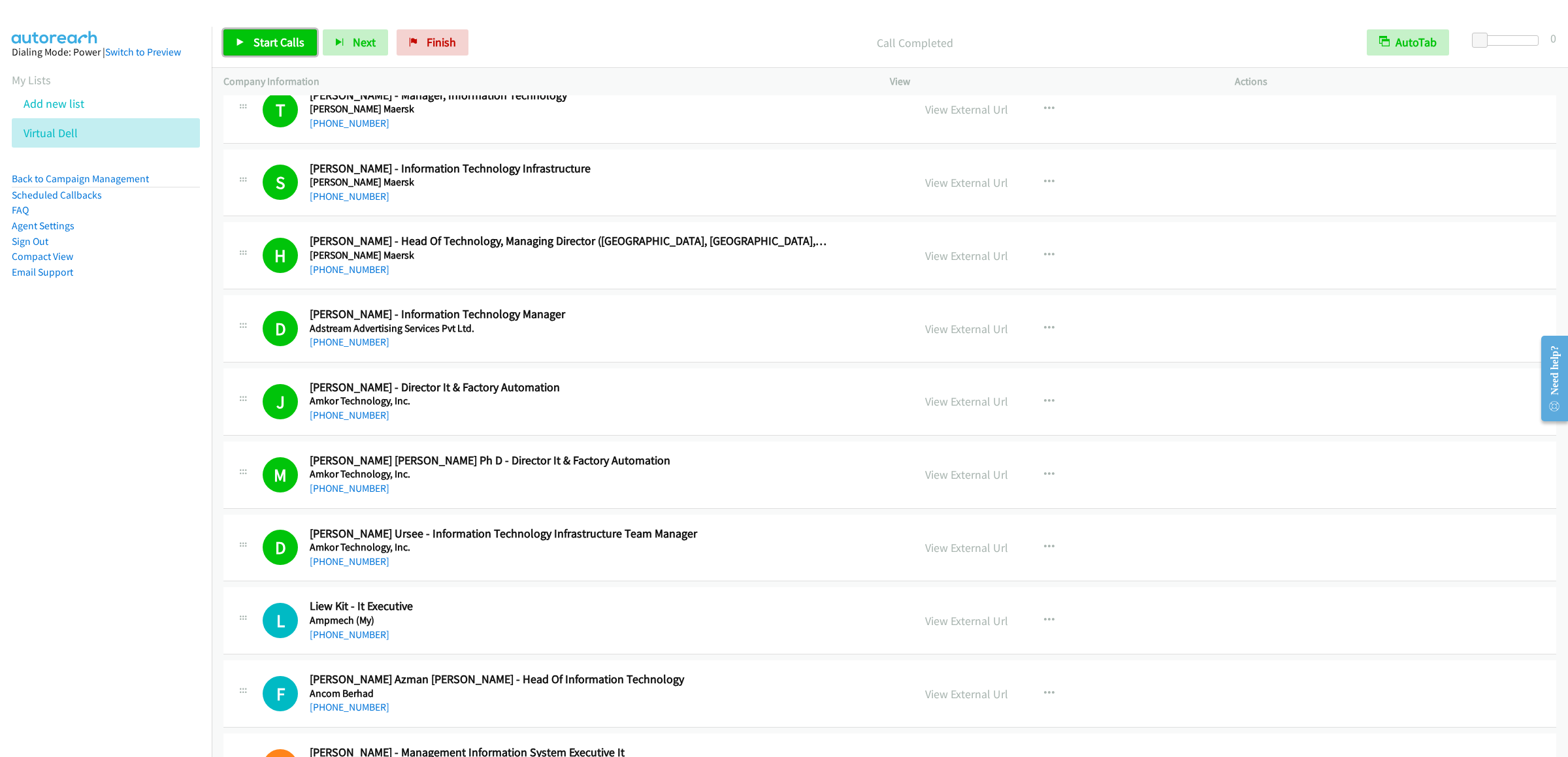
click at [255, 49] on span "Start Calls" at bounding box center [279, 42] width 51 height 15
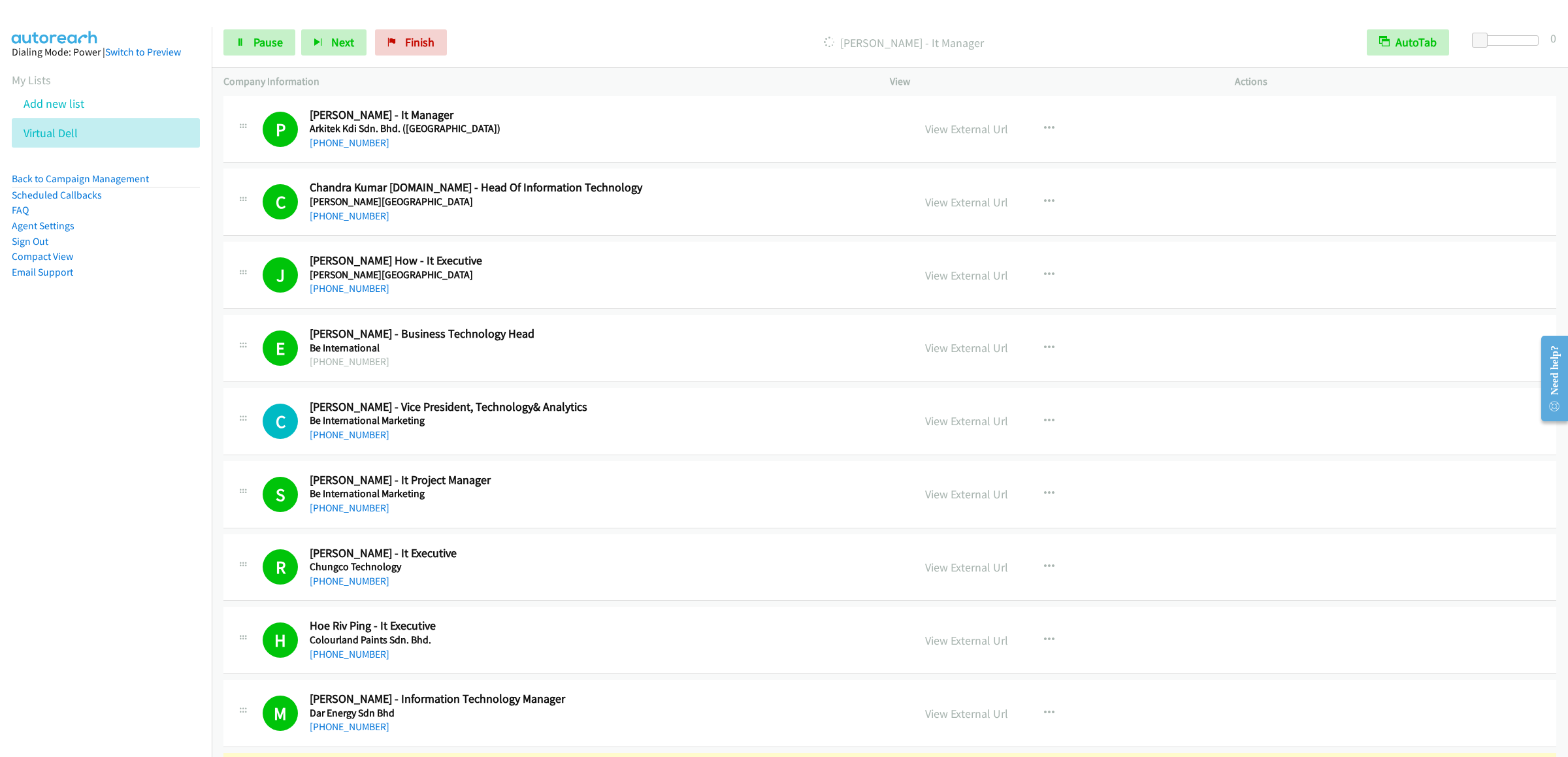
scroll to position [4805, 0]
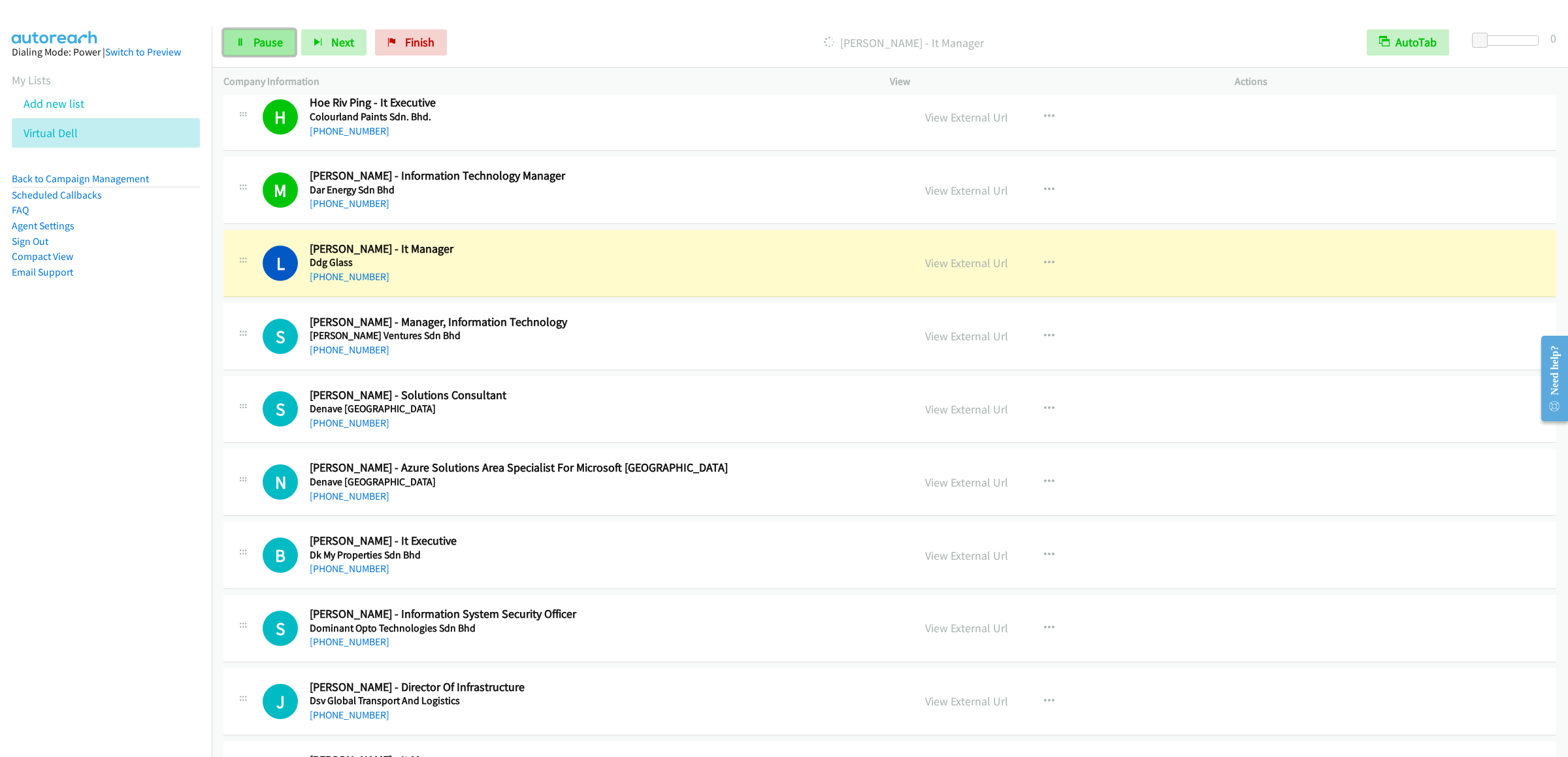
click at [261, 46] on span "Pause" at bounding box center [268, 42] width 30 height 15
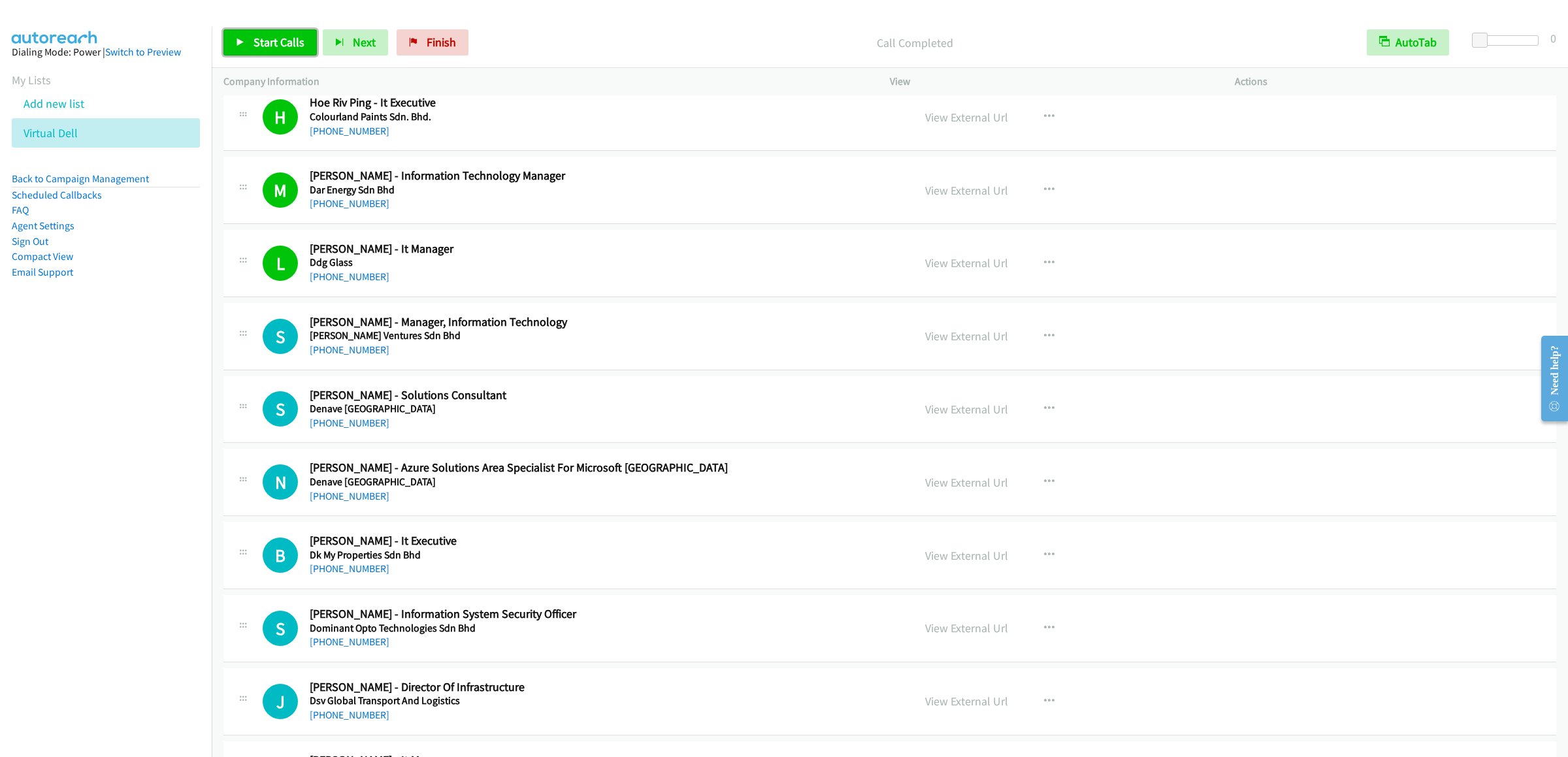
click at [265, 42] on span "Start Calls" at bounding box center [279, 42] width 51 height 15
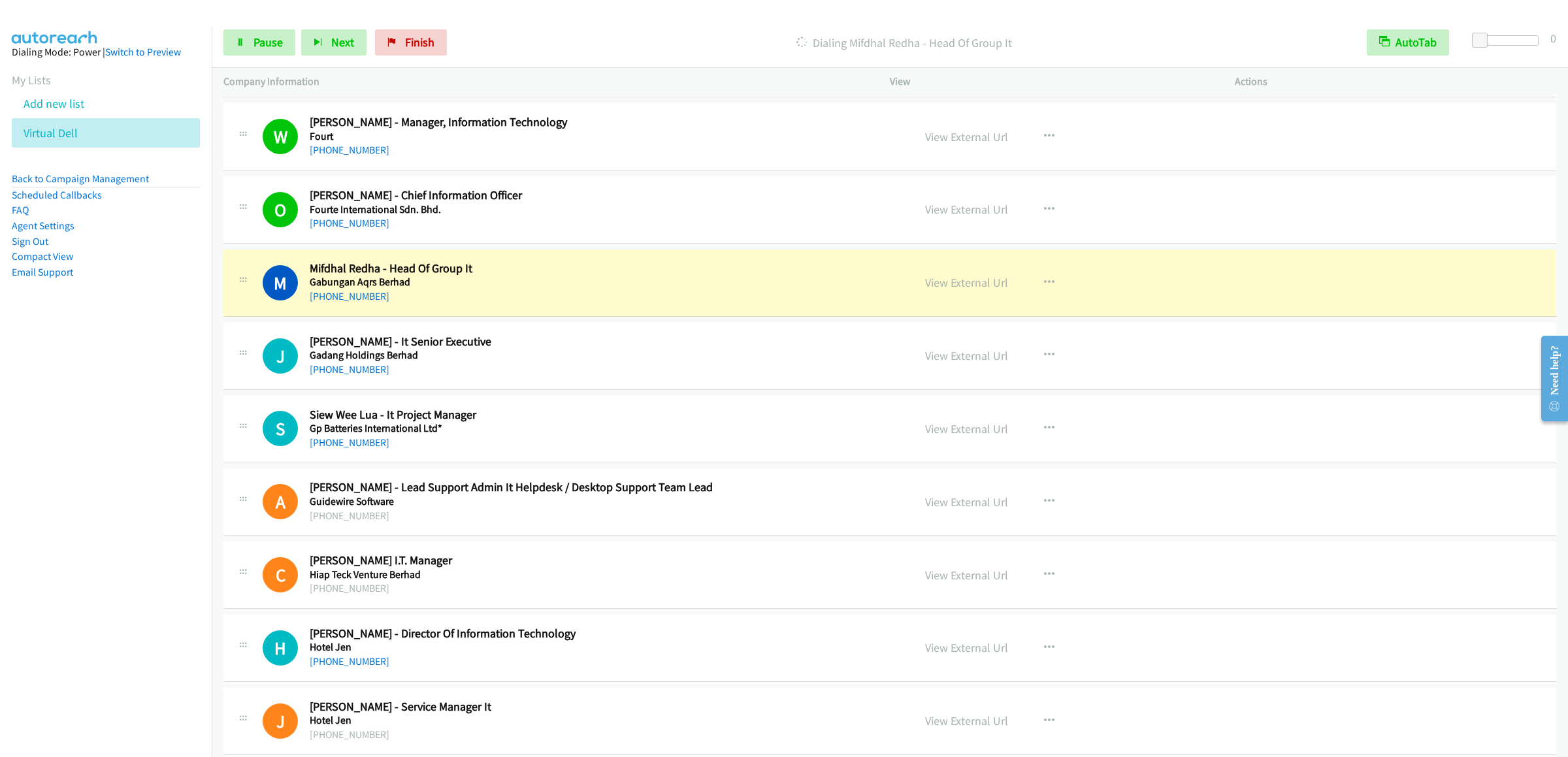
scroll to position [5720, 0]
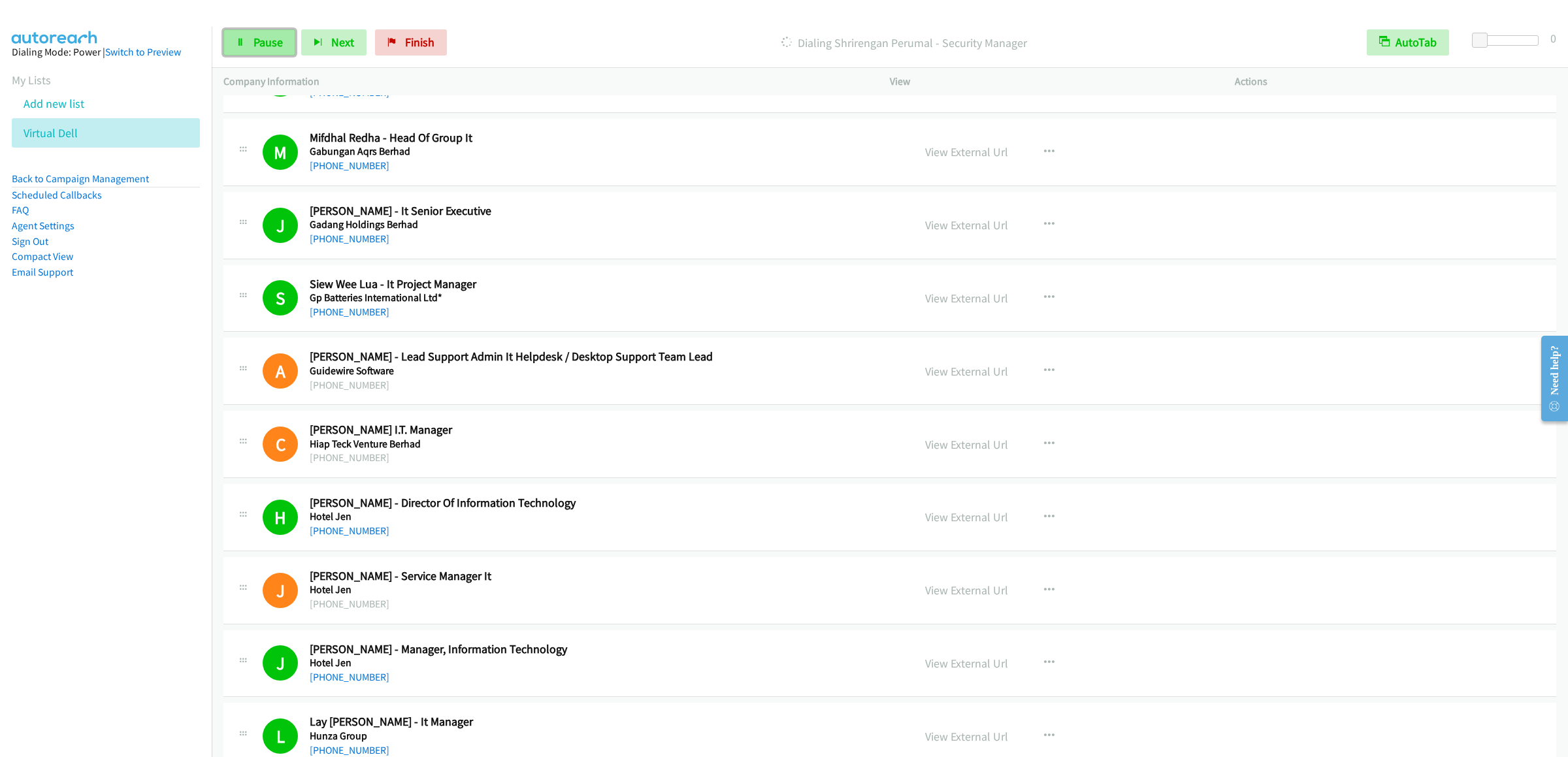
click at [269, 37] on span "Pause" at bounding box center [268, 42] width 30 height 15
click at [269, 52] on link "Start Calls" at bounding box center [270, 42] width 93 height 26
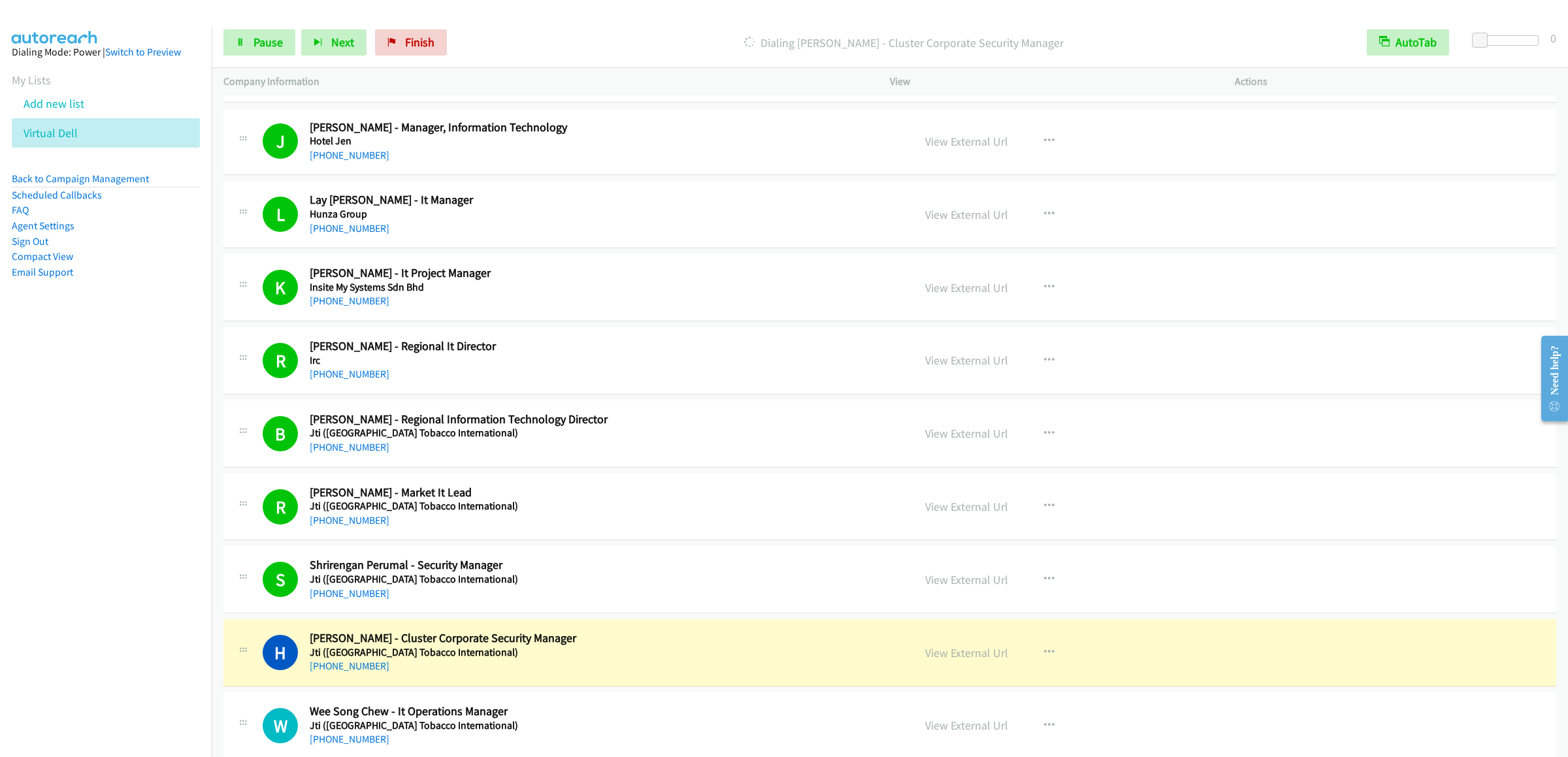
scroll to position [6634, 0]
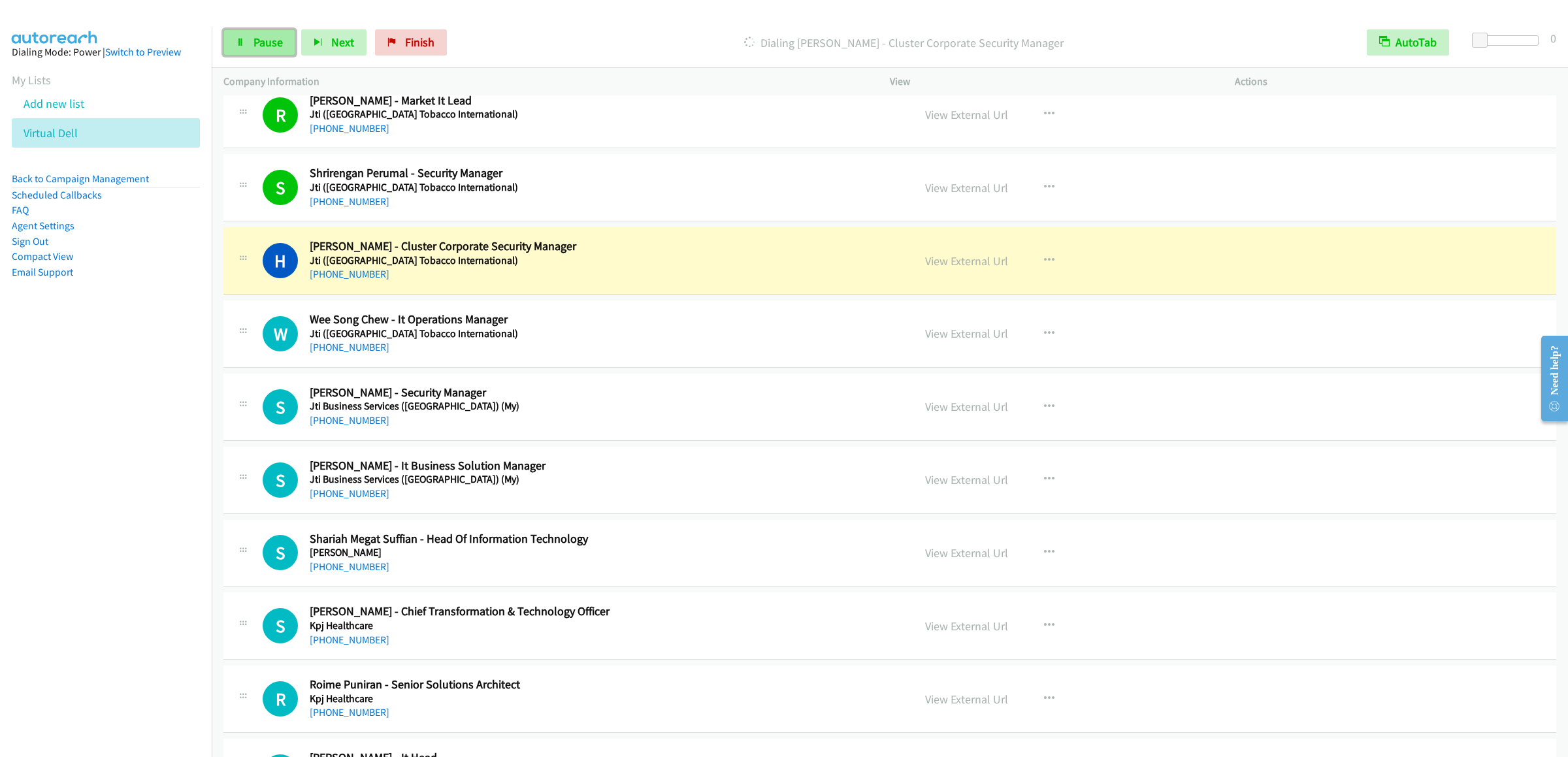
click at [277, 39] on span "Pause" at bounding box center [268, 42] width 30 height 15
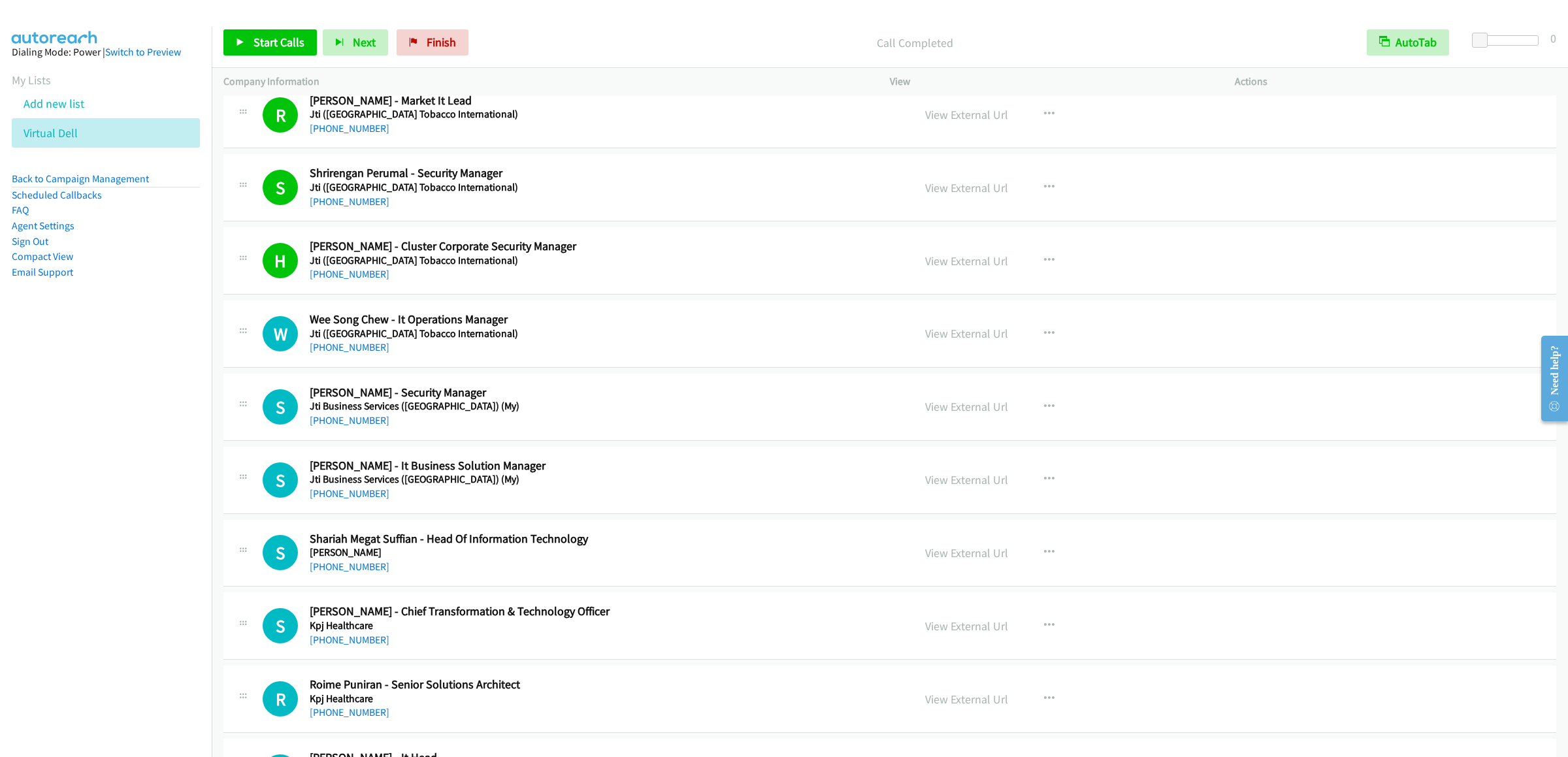
click at [283, 60] on div "Start Calls Pause Next Finish Call Completed AutoTab AutoTab 0" at bounding box center [890, 42] width 1356 height 50
click at [283, 56] on link "Start Calls" at bounding box center [270, 42] width 93 height 26
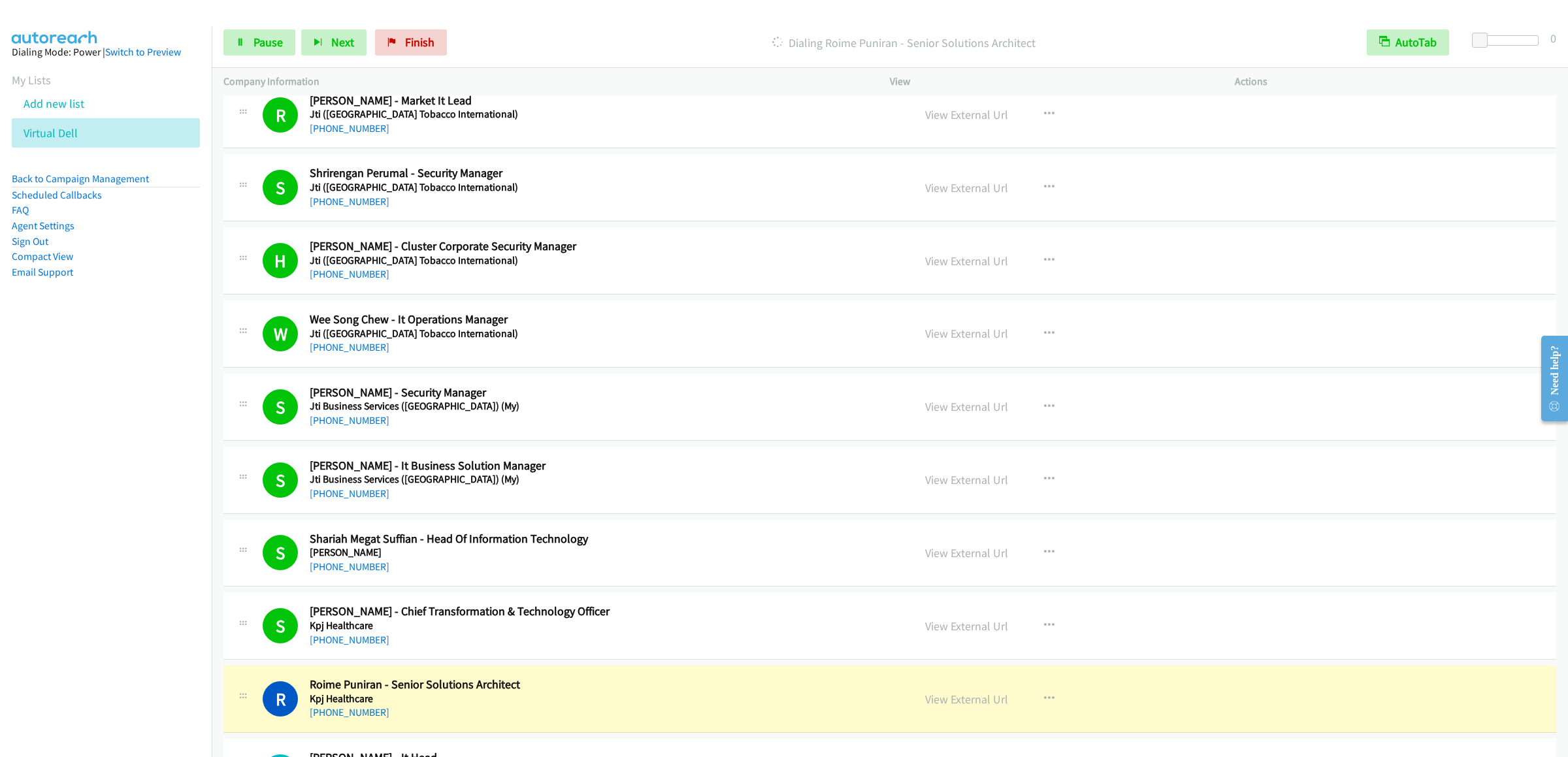
scroll to position [7158, 0]
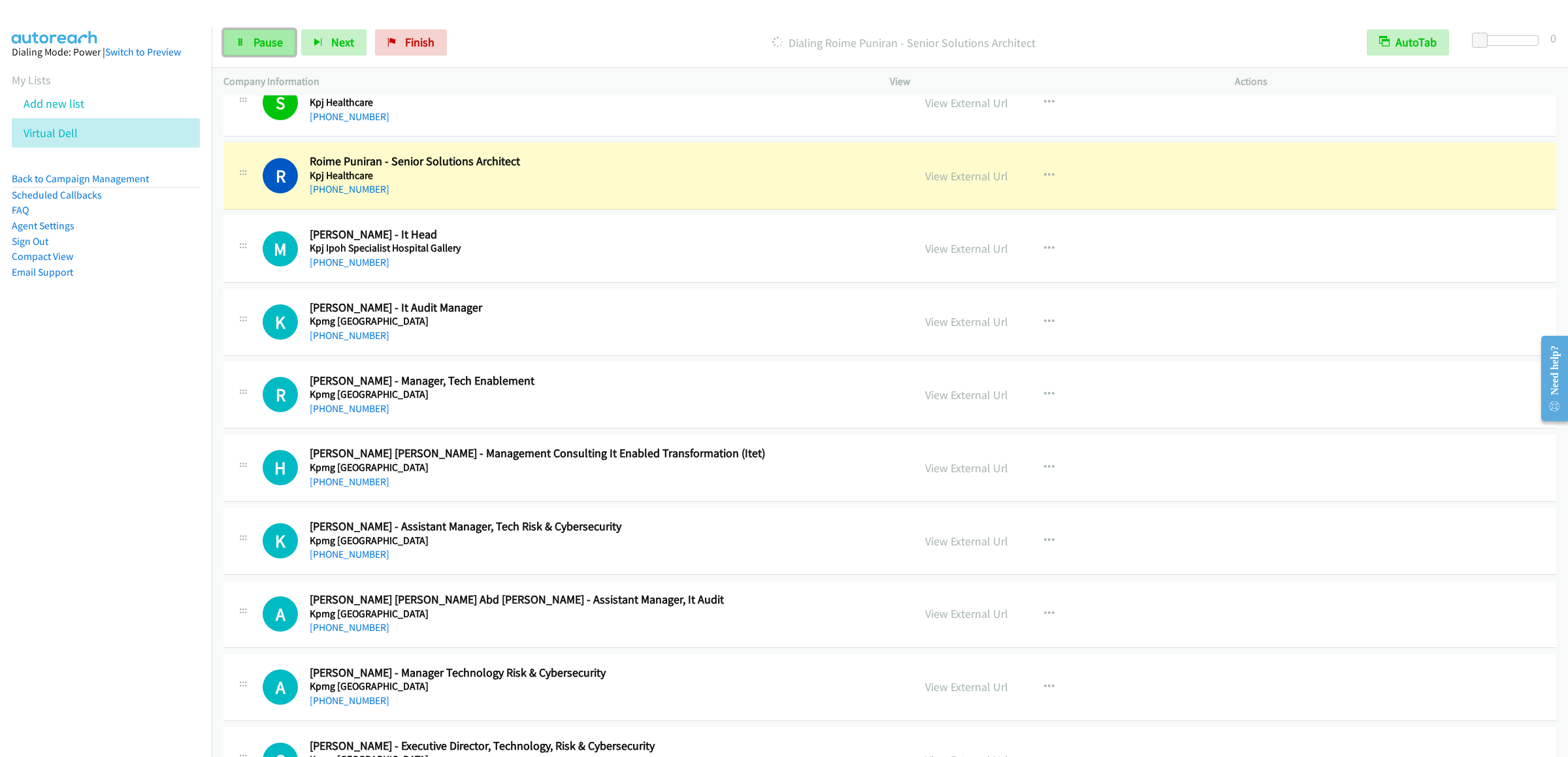
click at [259, 45] on span "Pause" at bounding box center [268, 42] width 30 height 15
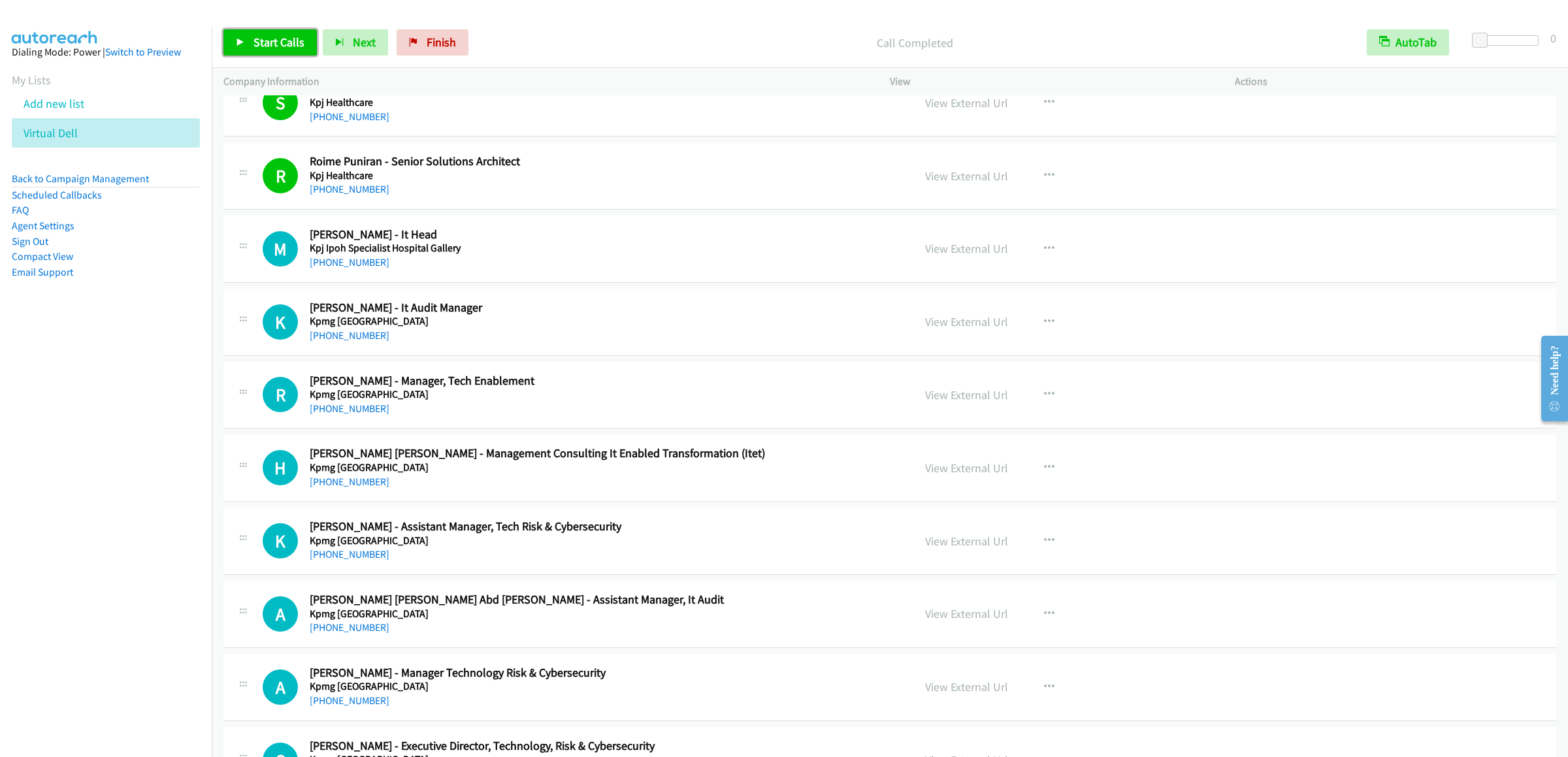
click at [235, 50] on link "Start Calls" at bounding box center [270, 42] width 93 height 26
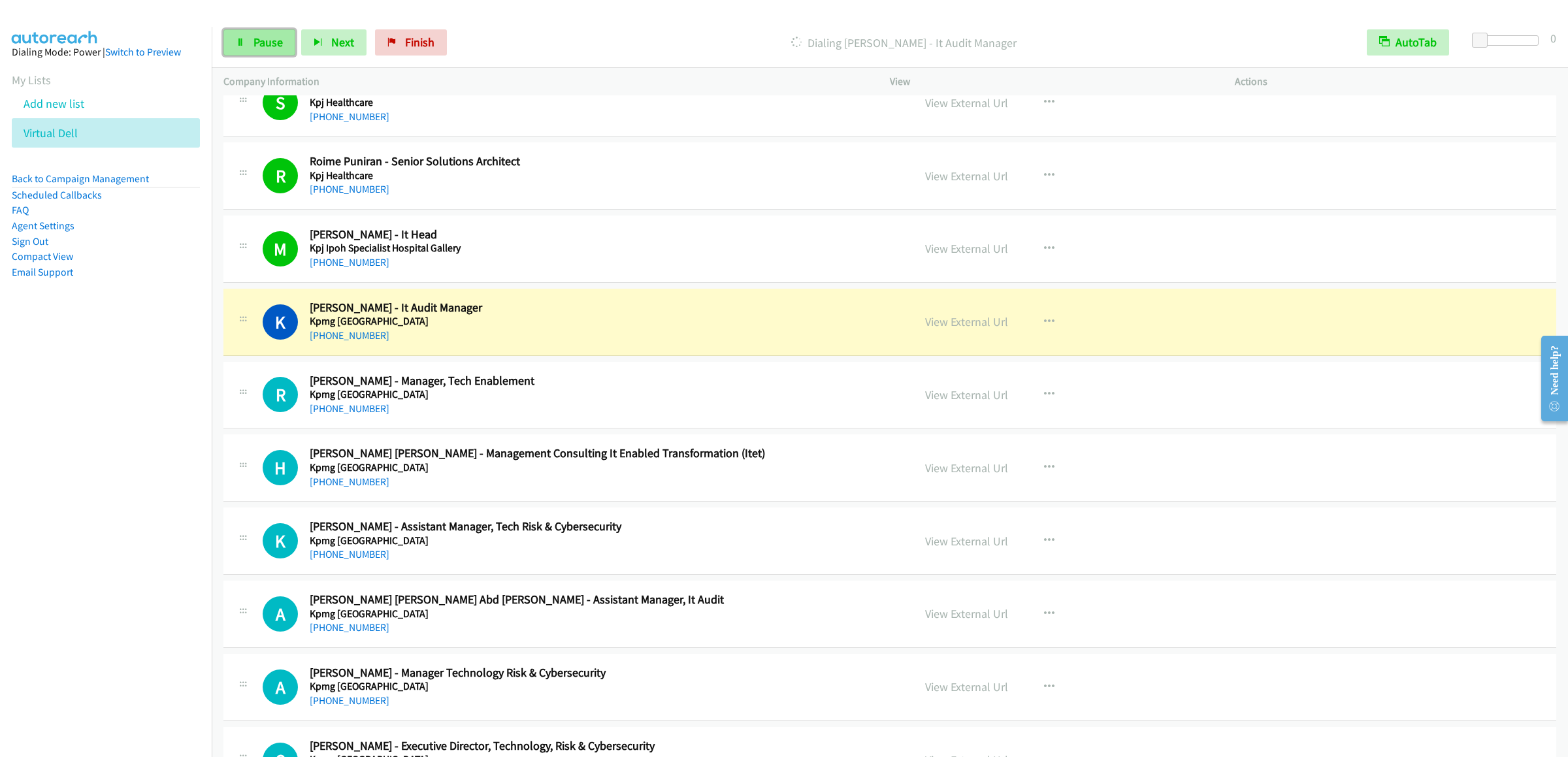
click at [246, 45] on link "Pause" at bounding box center [259, 42] width 72 height 26
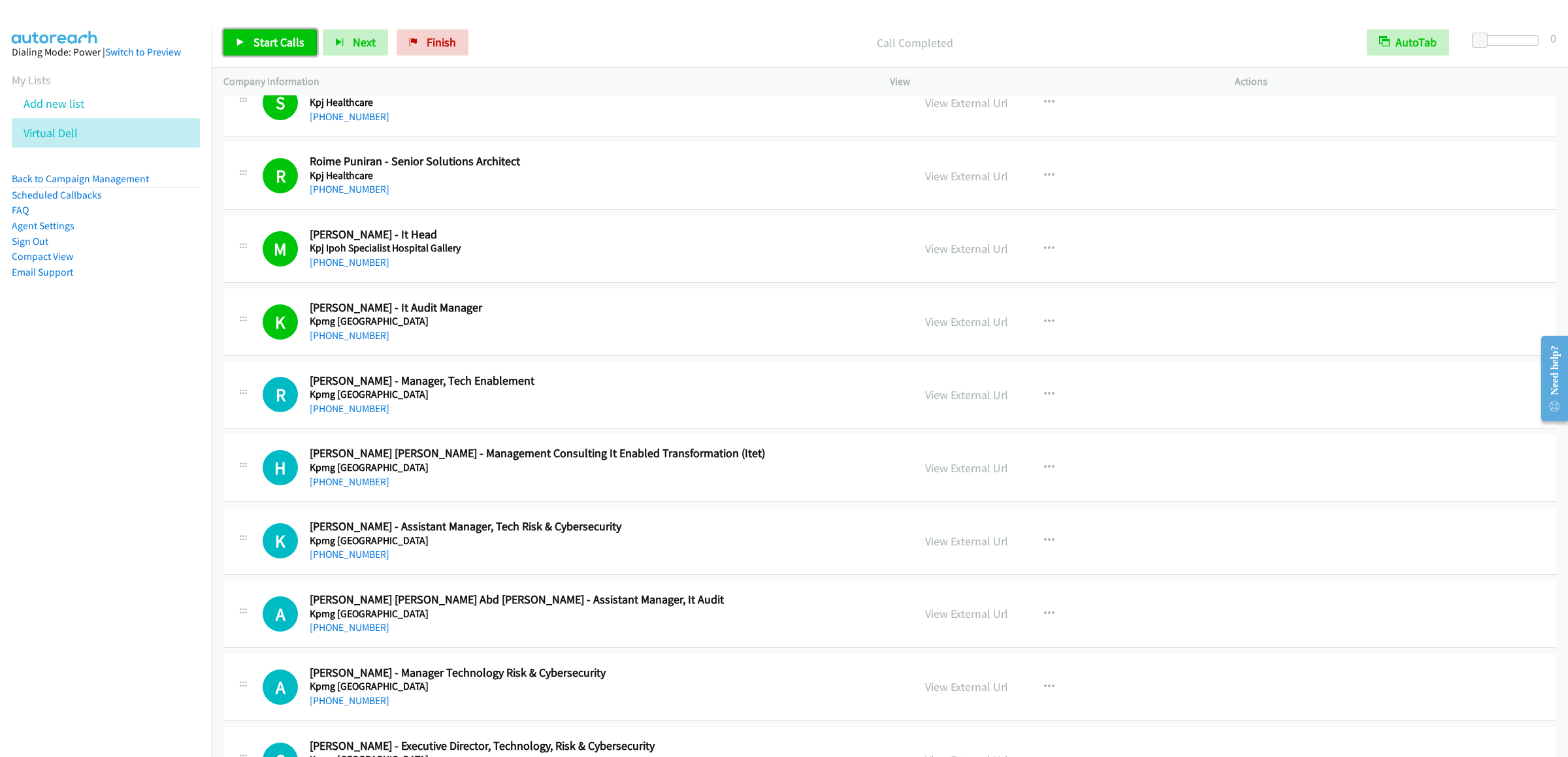
click at [257, 53] on link "Start Calls" at bounding box center [270, 42] width 93 height 26
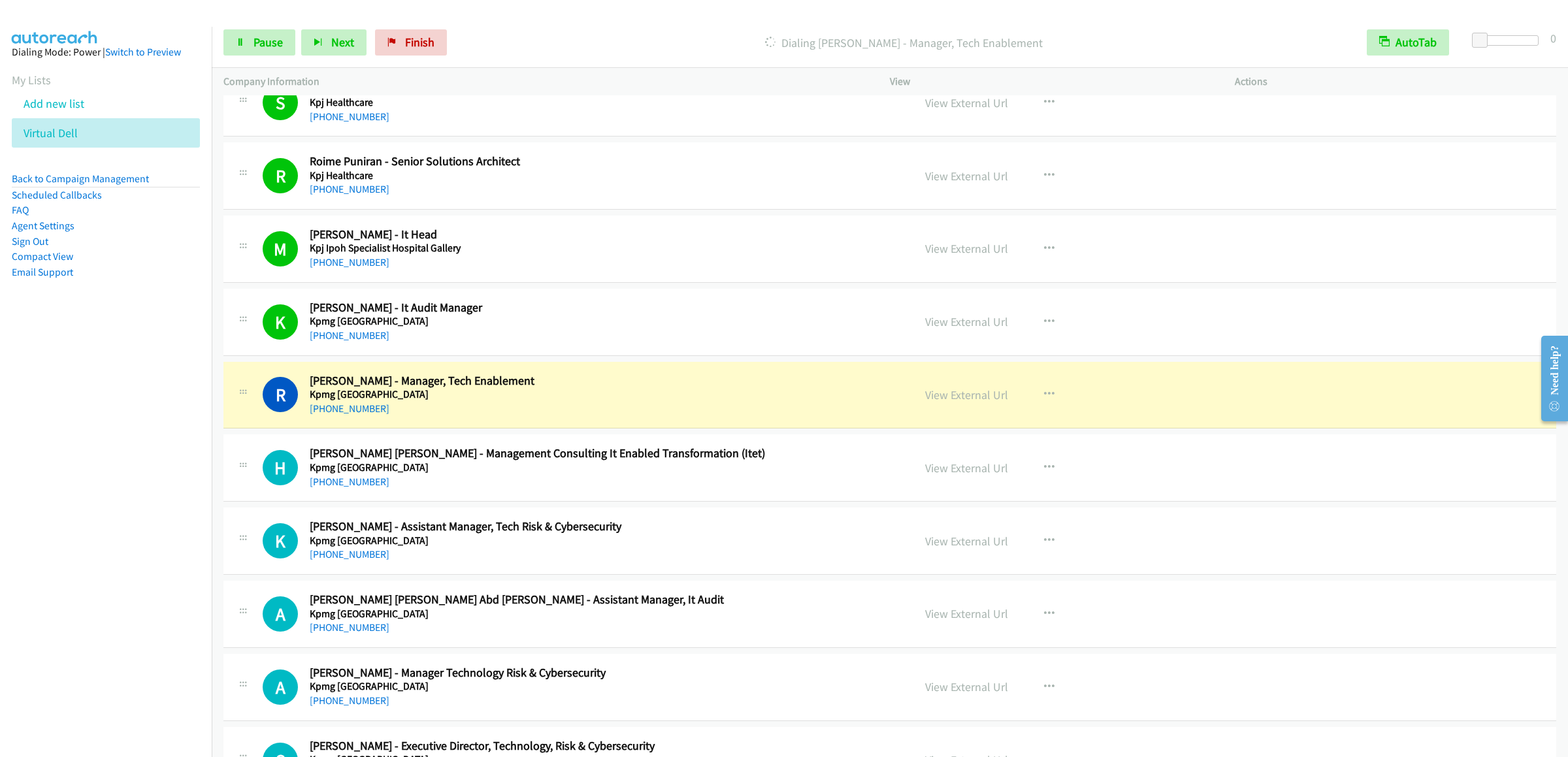
scroll to position [7418, 0]
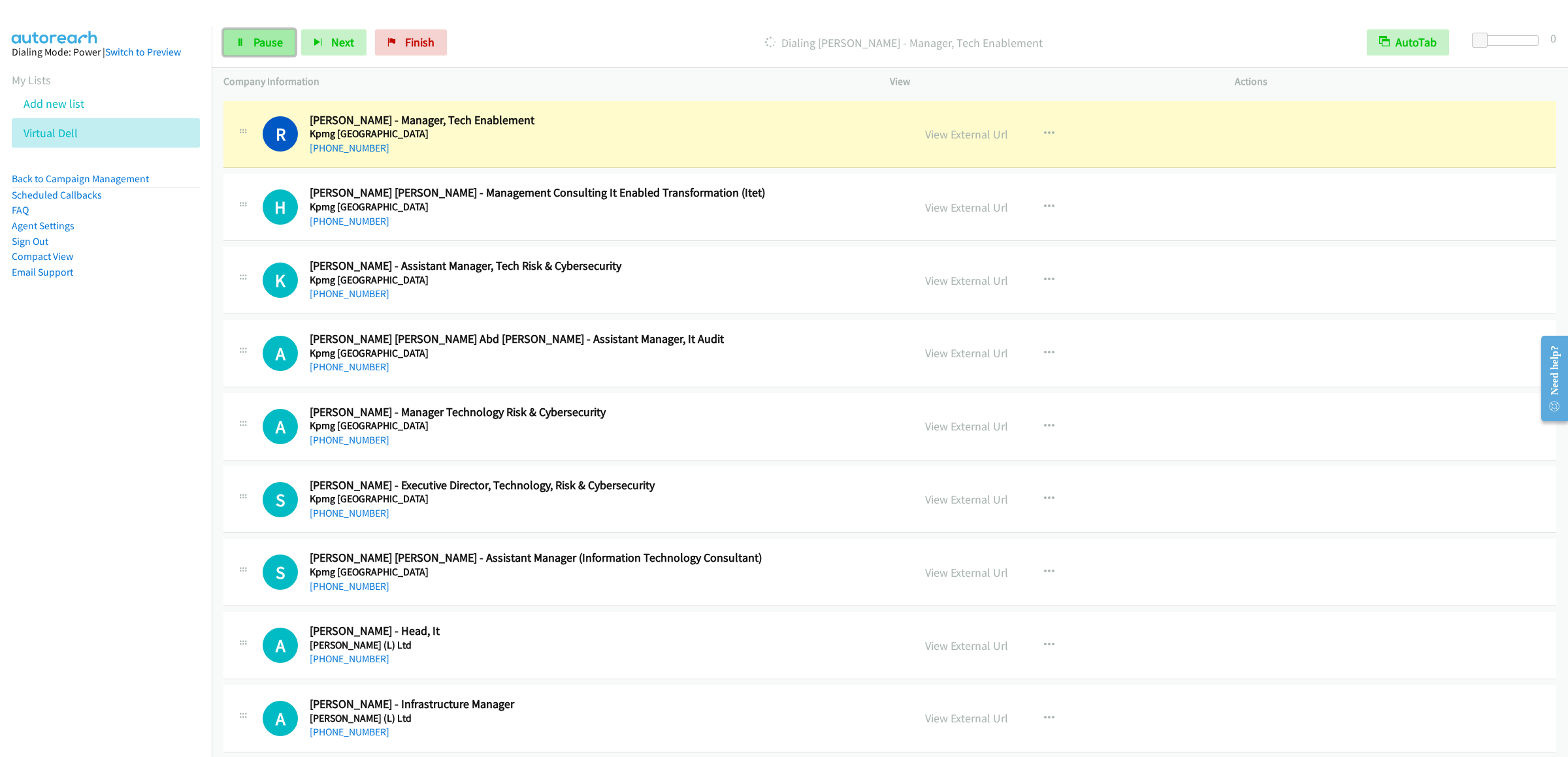
click at [255, 36] on span "Pause" at bounding box center [268, 42] width 30 height 15
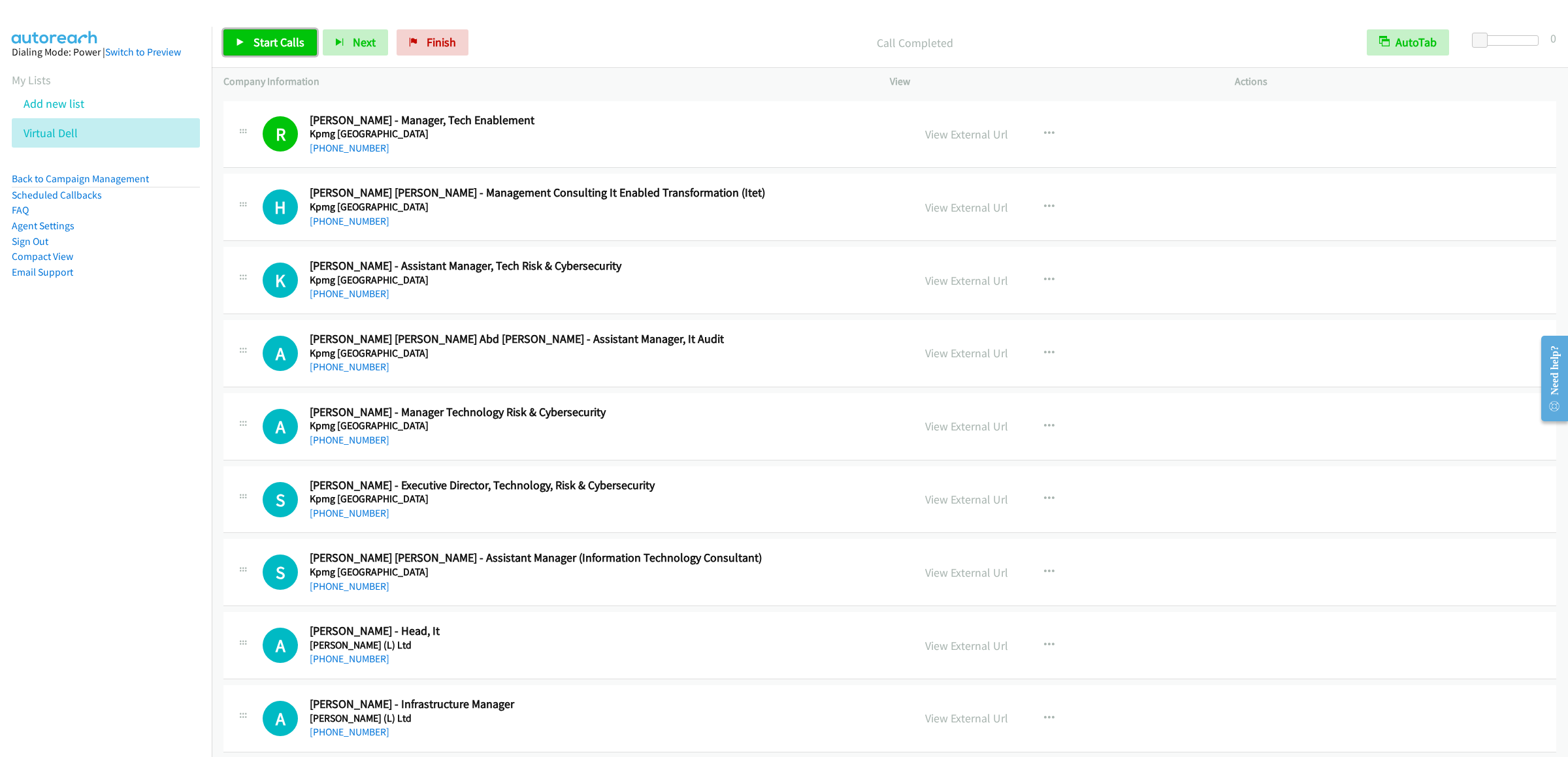
click at [271, 44] on span "Start Calls" at bounding box center [279, 42] width 51 height 15
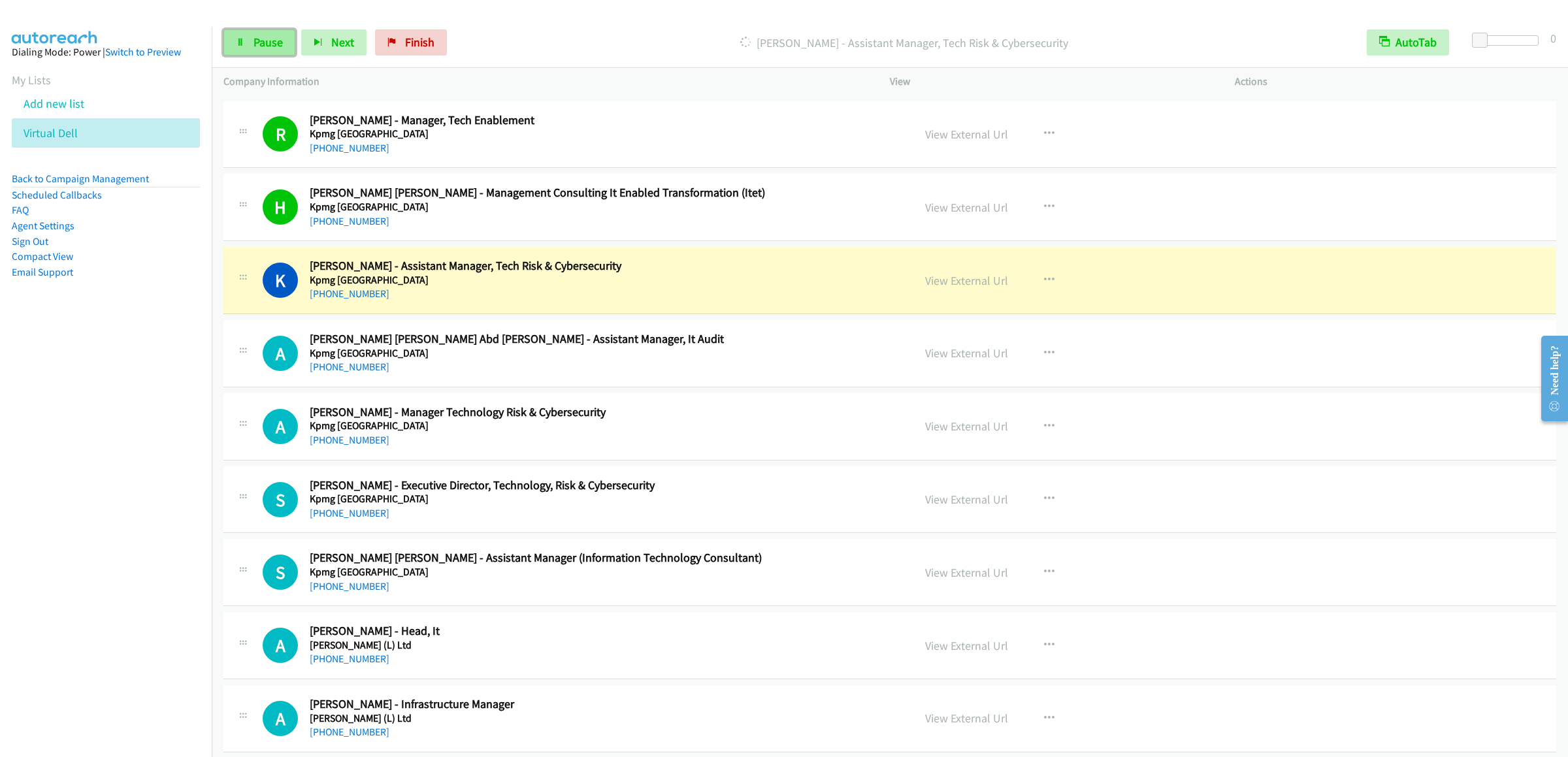
click at [251, 43] on link "Pause" at bounding box center [259, 42] width 72 height 26
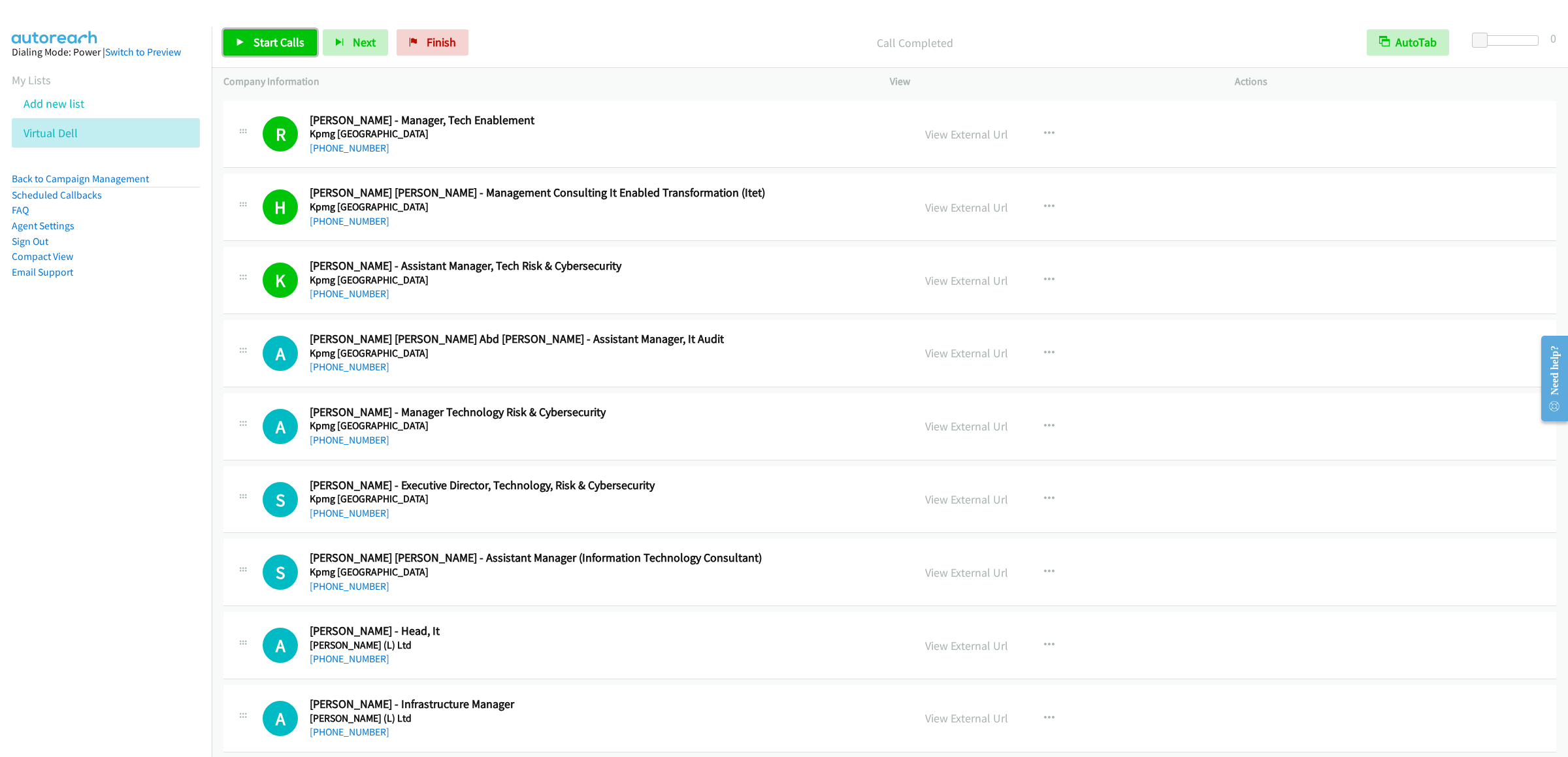
click at [271, 37] on span "Start Calls" at bounding box center [279, 42] width 51 height 15
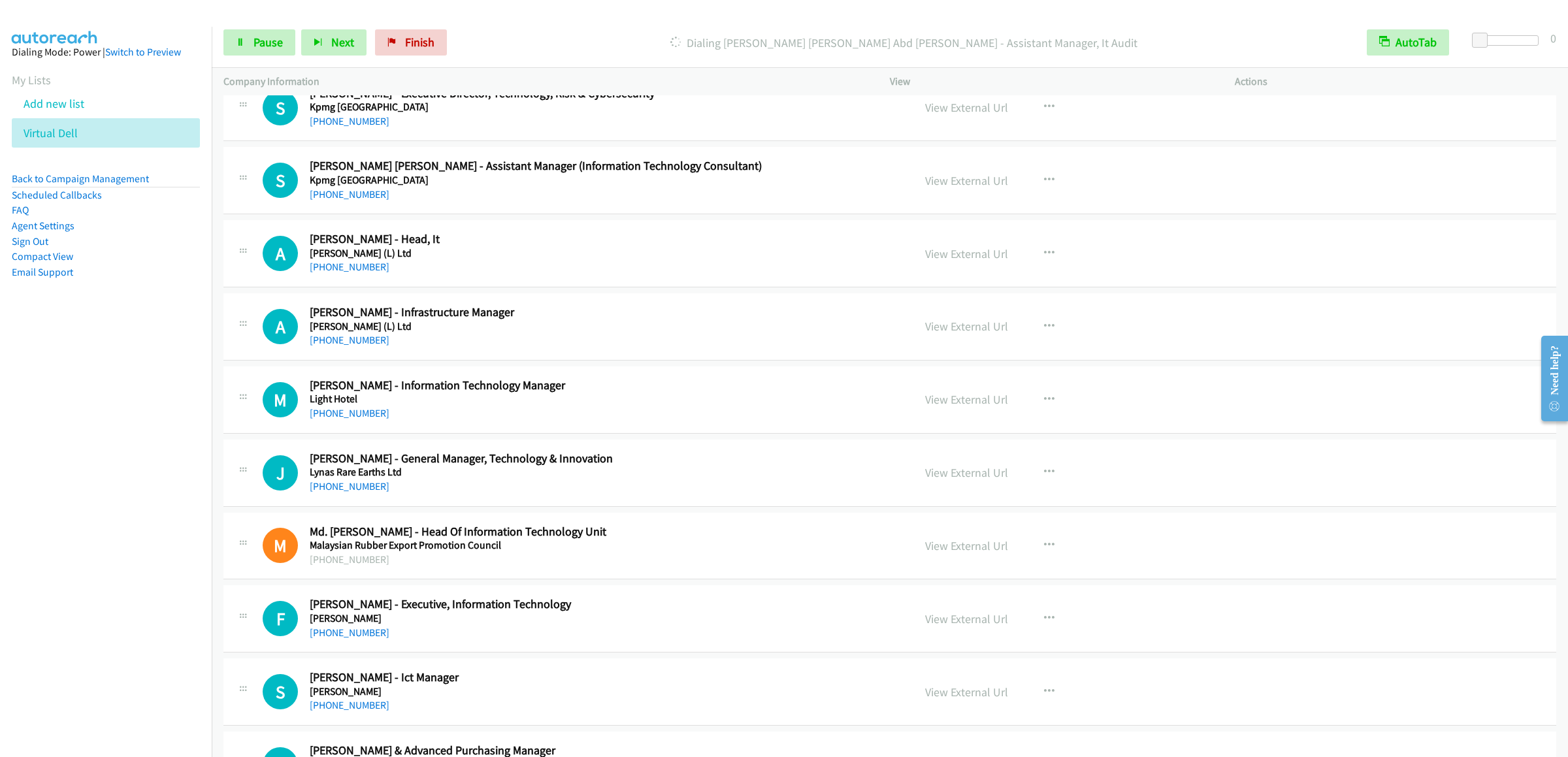
scroll to position [7680, 0]
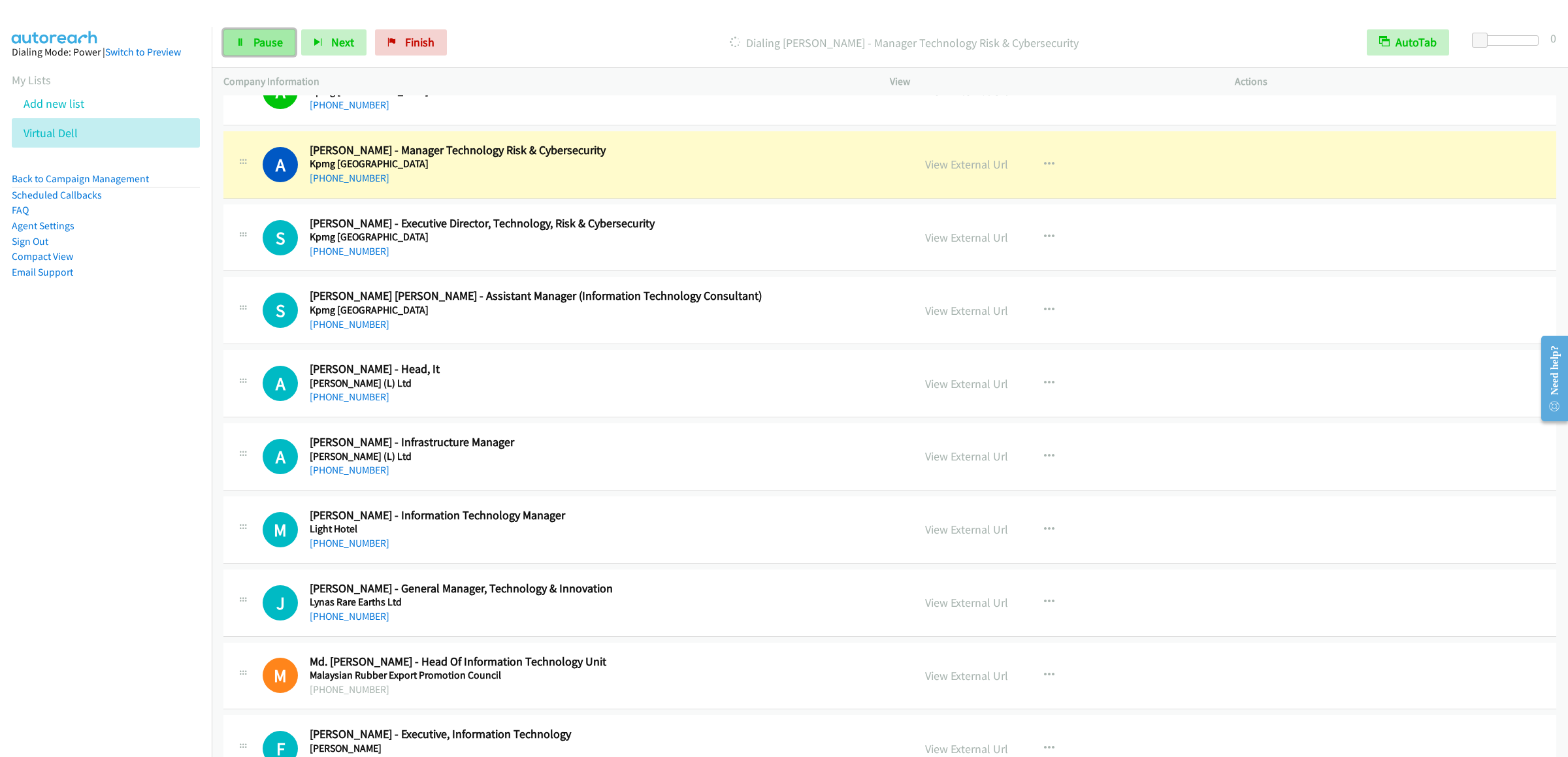
click at [252, 46] on link "Pause" at bounding box center [259, 42] width 72 height 26
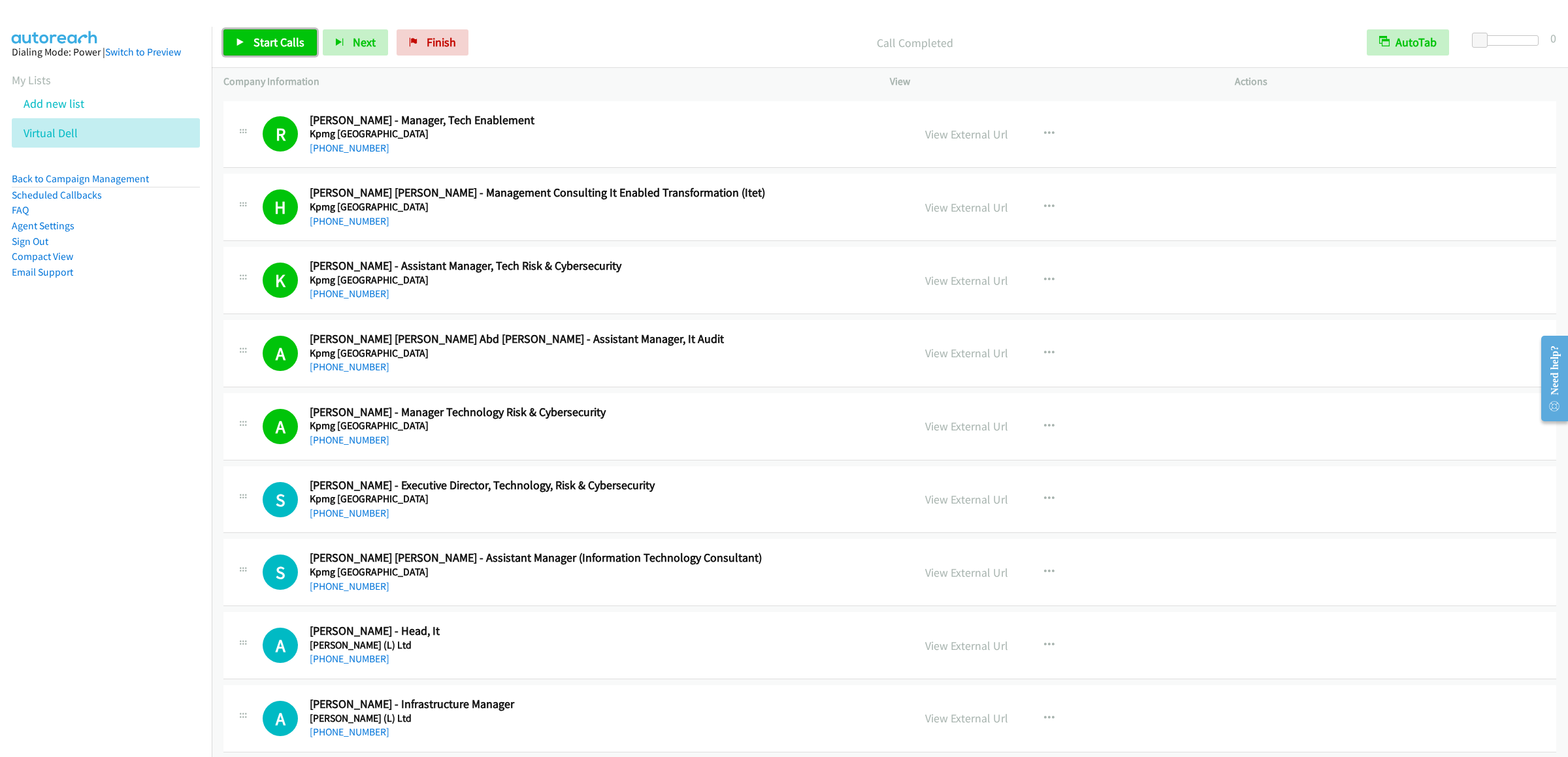
click at [278, 43] on span "Start Calls" at bounding box center [279, 42] width 51 height 15
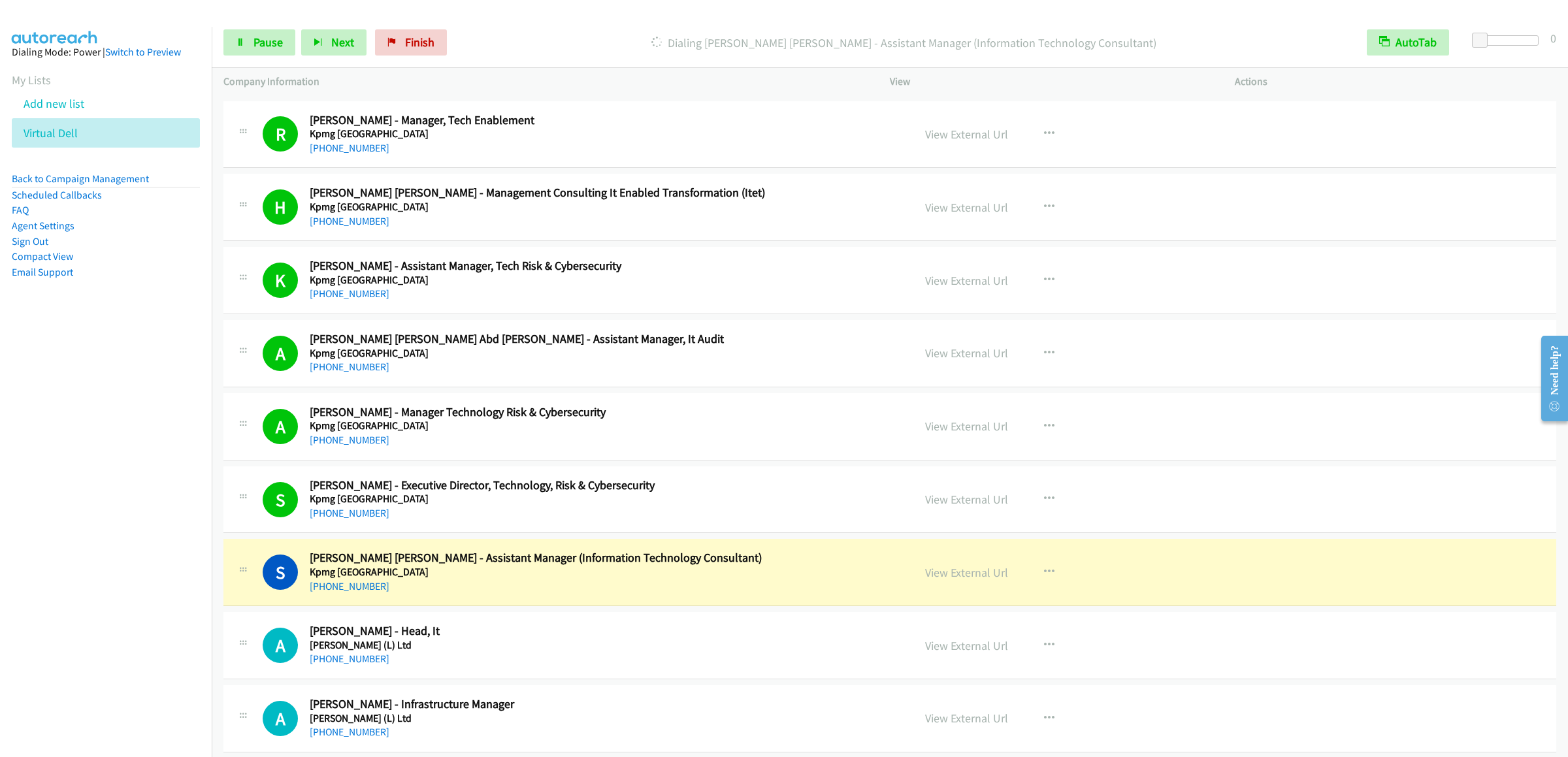
scroll to position [7810, 0]
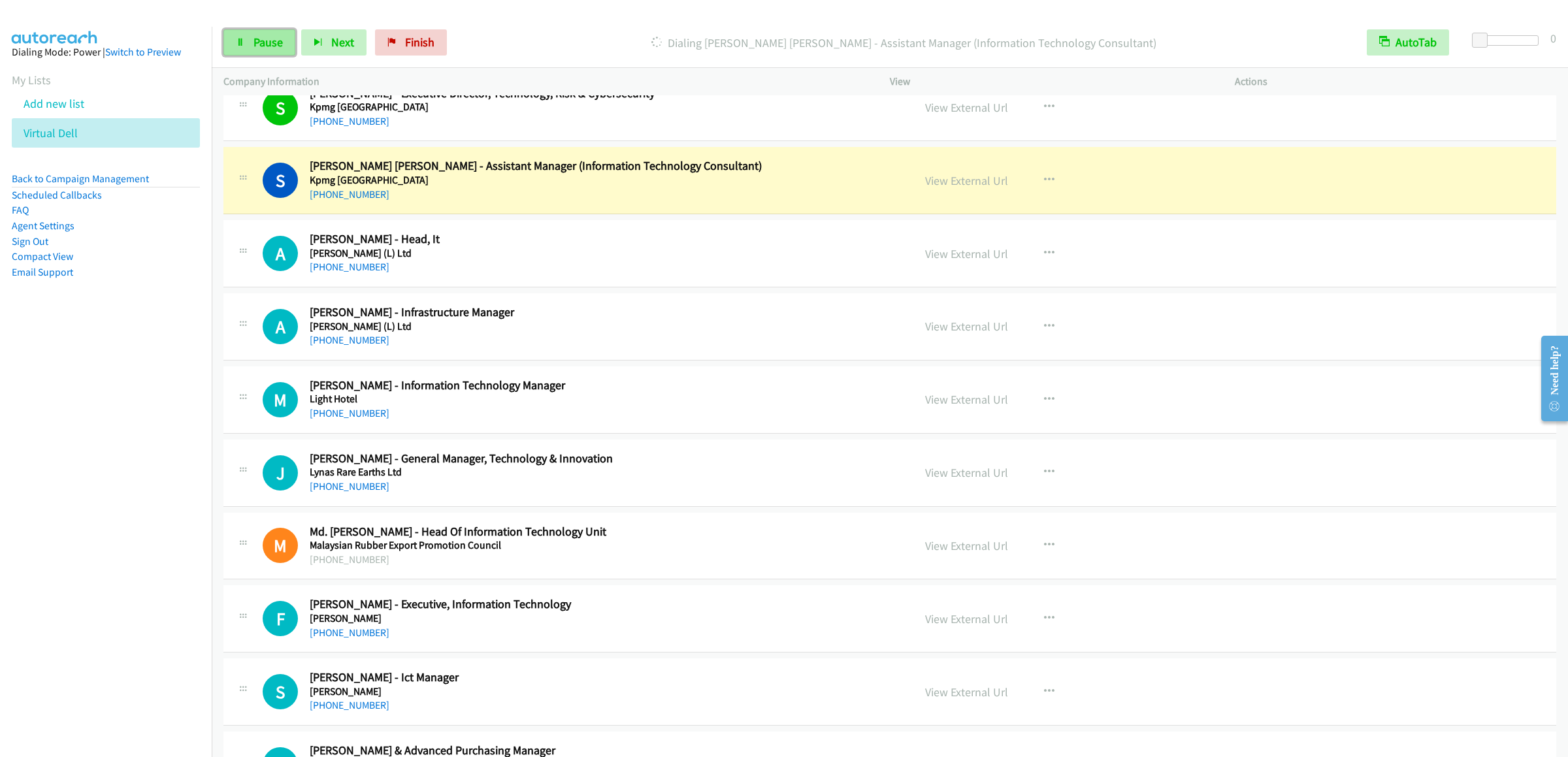
click at [271, 50] on link "Pause" at bounding box center [259, 42] width 72 height 26
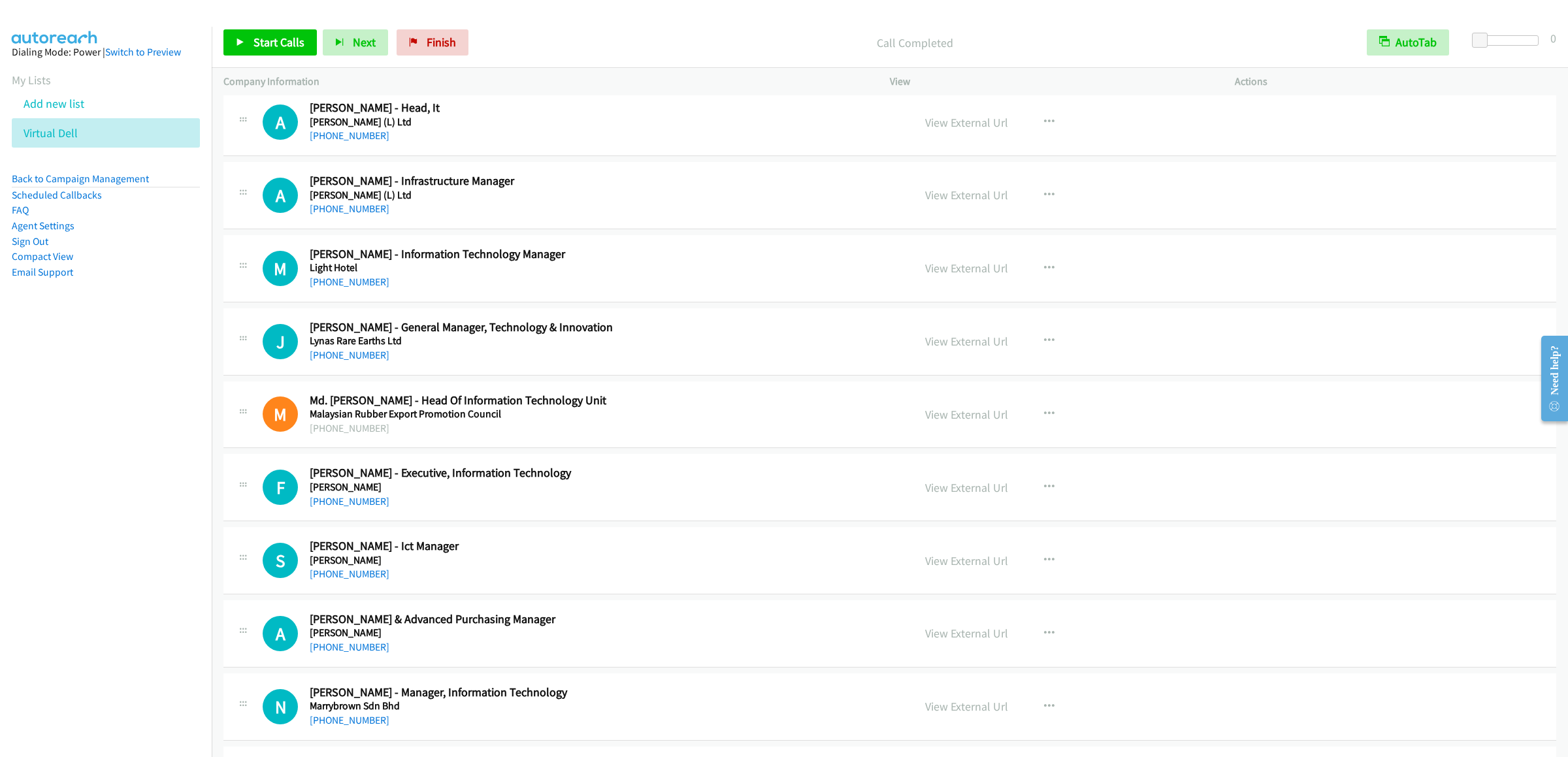
scroll to position [8334, 0]
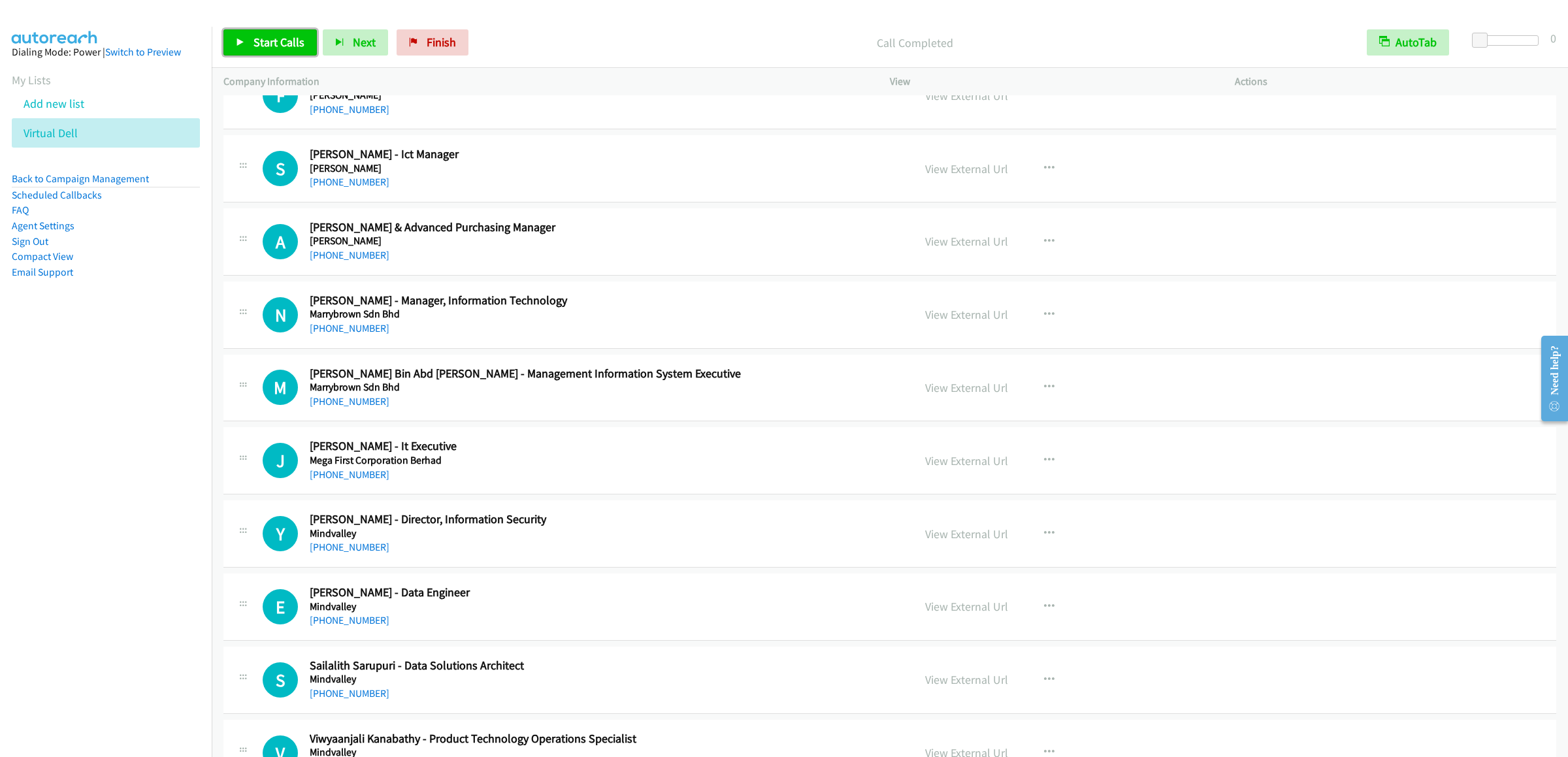
click at [287, 36] on span "Start Calls" at bounding box center [279, 42] width 51 height 15
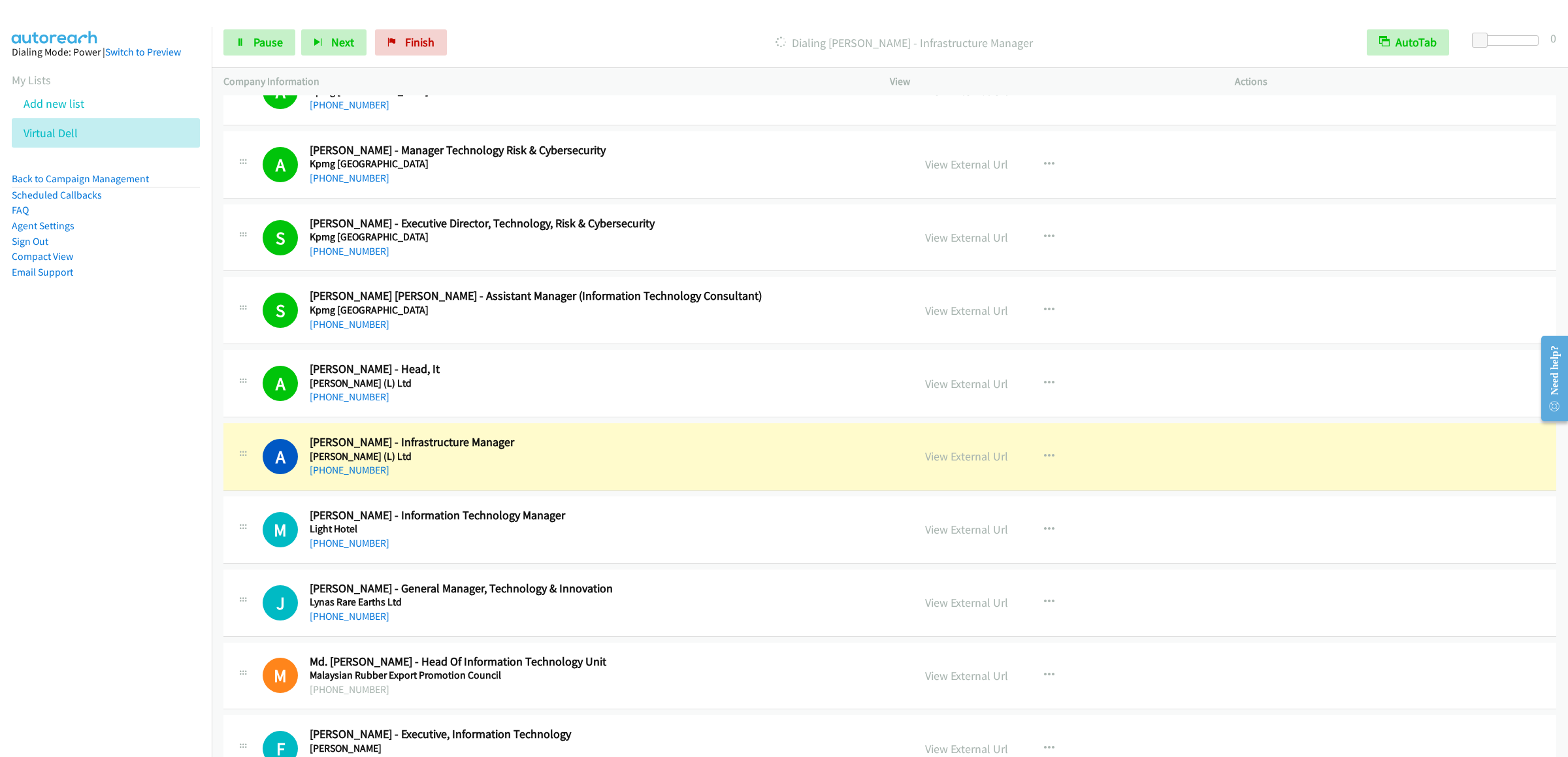
scroll to position [7942, 0]
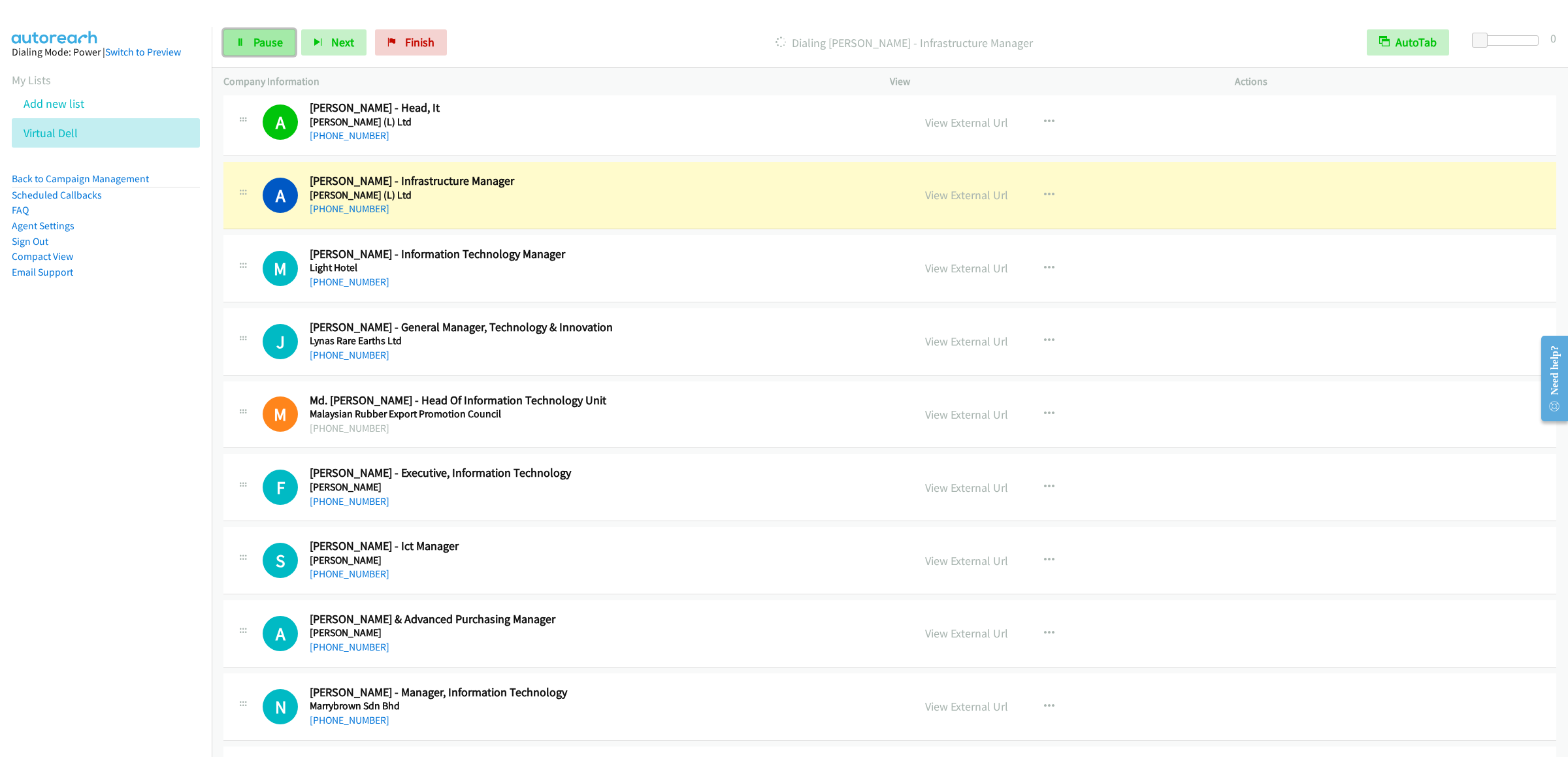
click at [255, 43] on span "Pause" at bounding box center [268, 42] width 30 height 15
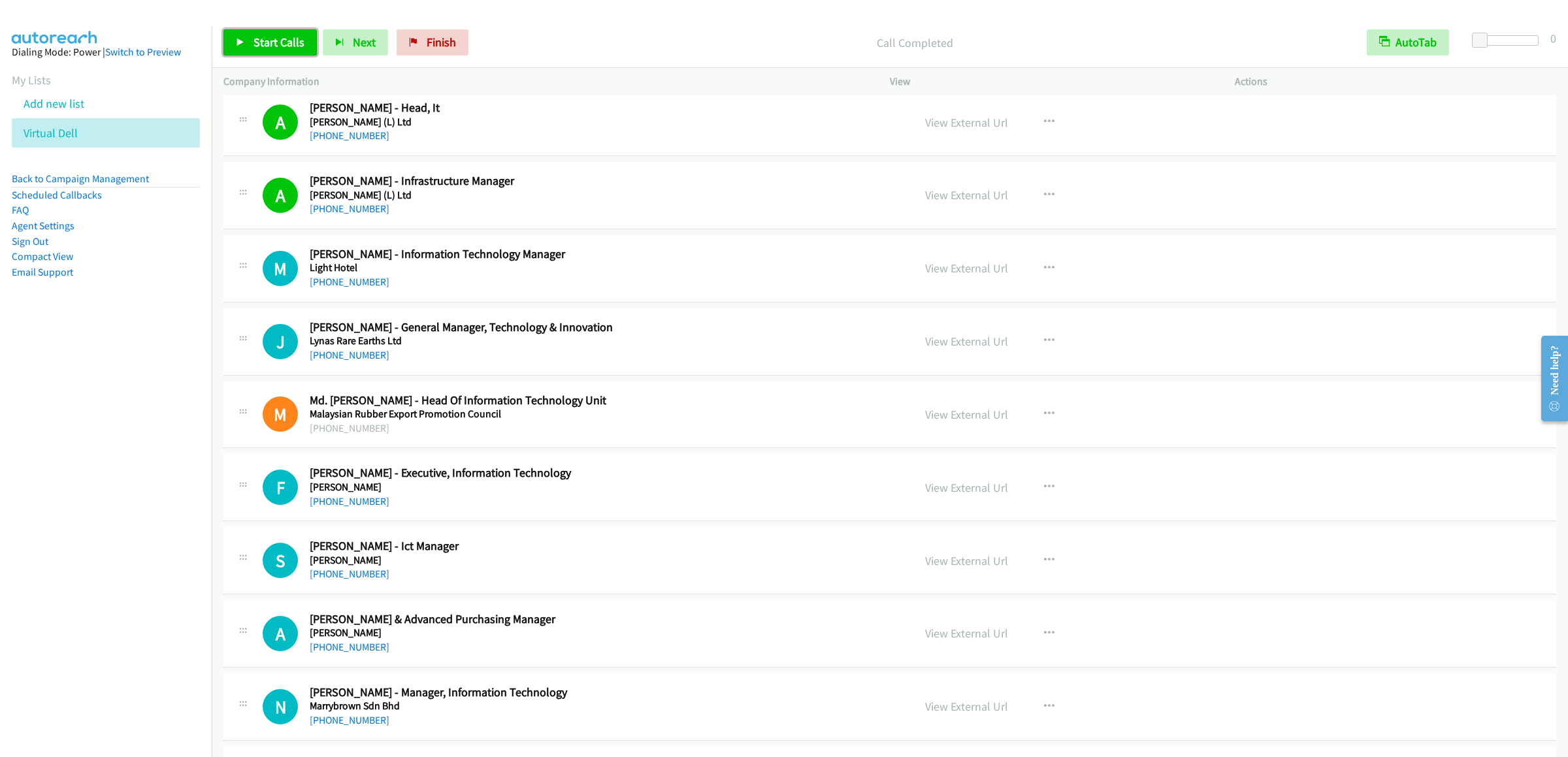
click at [245, 49] on link "Start Calls" at bounding box center [270, 42] width 93 height 26
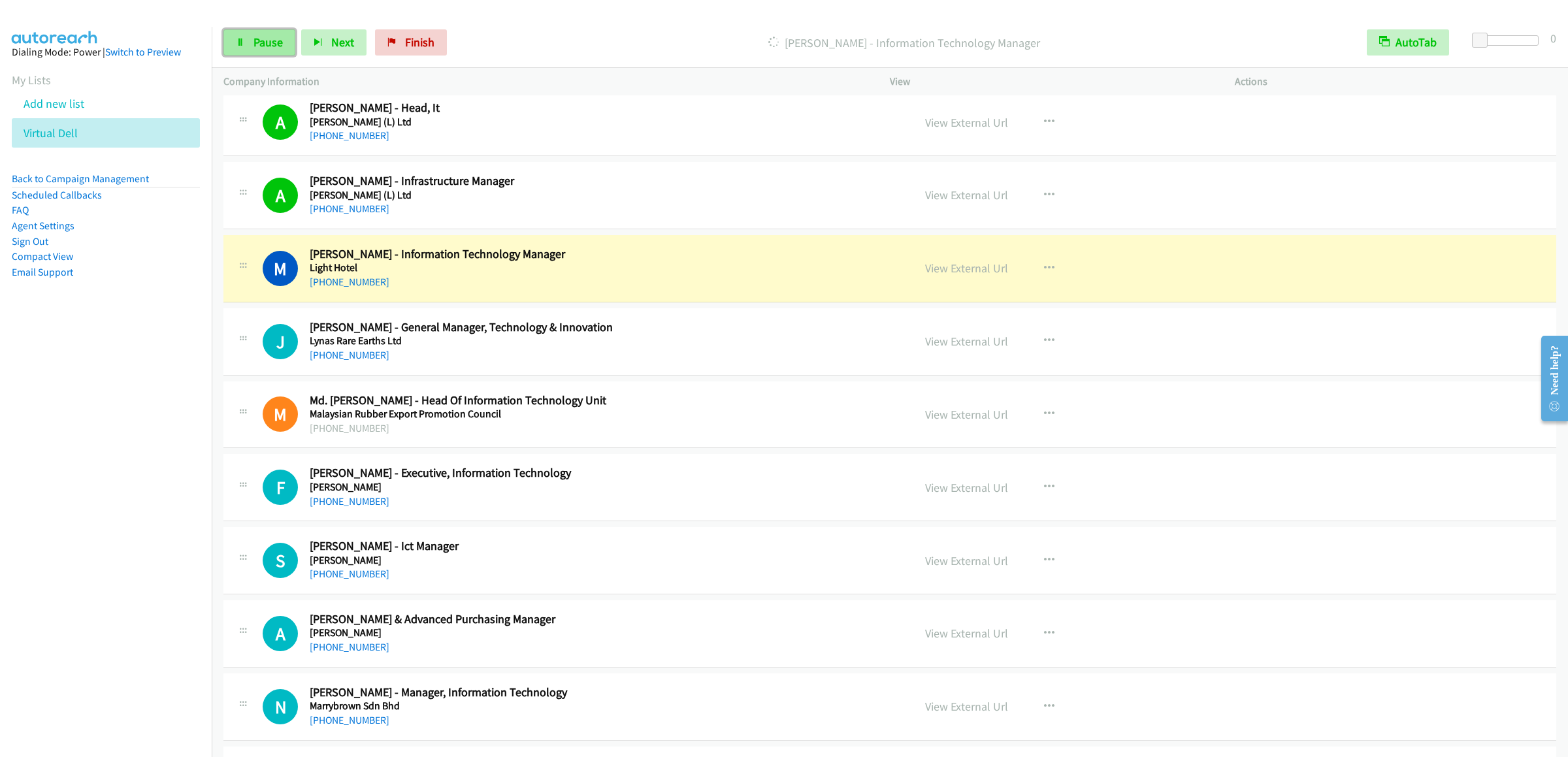
click at [275, 36] on span "Pause" at bounding box center [268, 42] width 30 height 15
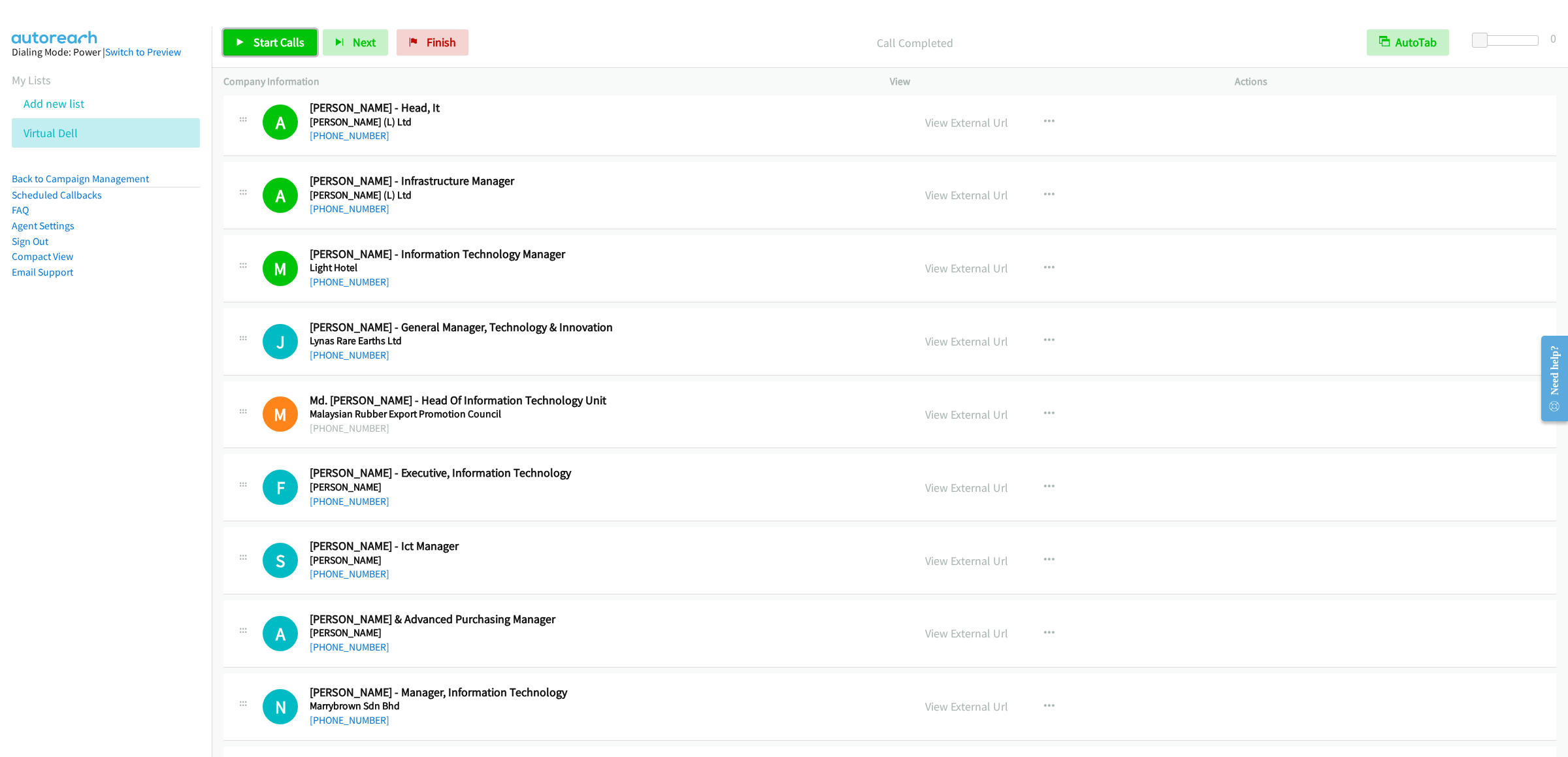
click at [263, 49] on span "Start Calls" at bounding box center [279, 42] width 51 height 15
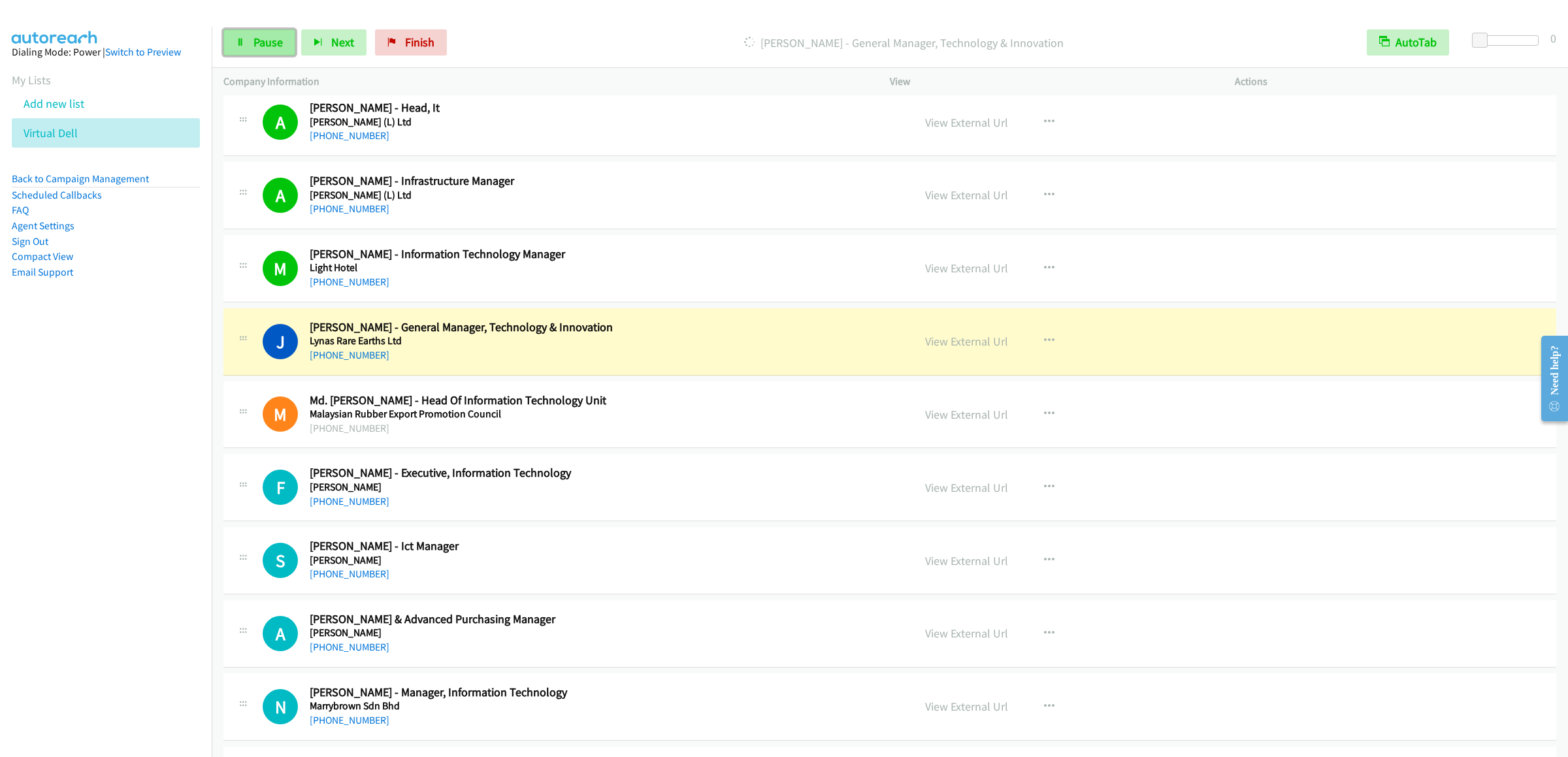
click at [240, 50] on link "Pause" at bounding box center [259, 42] width 72 height 26
